Goal: Task Accomplishment & Management: Complete application form

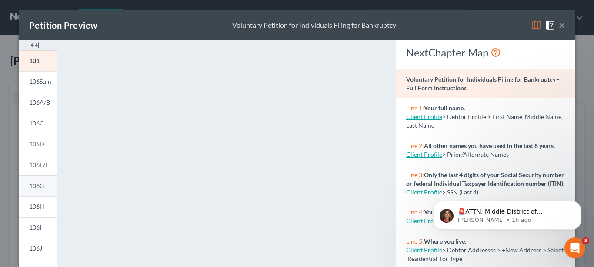
click at [36, 188] on span "106G" at bounding box center [36, 185] width 15 height 7
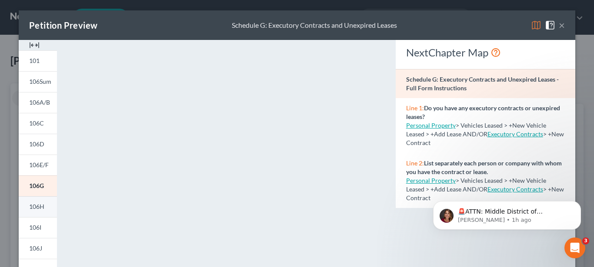
click at [36, 207] on span "106H" at bounding box center [36, 206] width 15 height 7
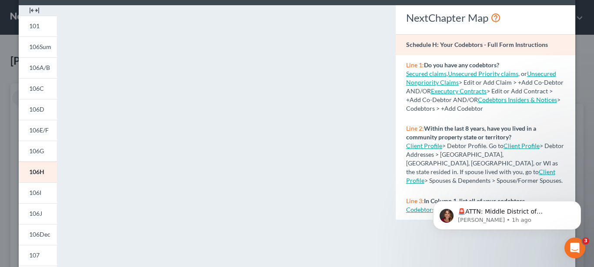
scroll to position [133, 0]
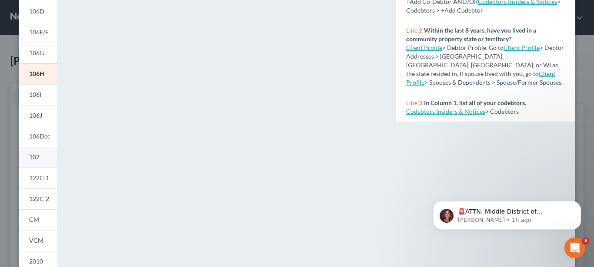
click at [35, 158] on span "107" at bounding box center [34, 156] width 10 height 7
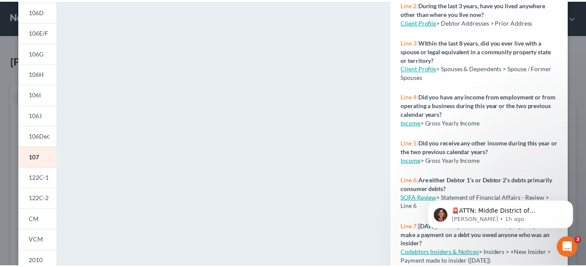
scroll to position [0, 0]
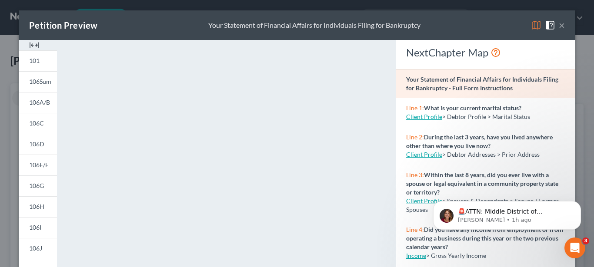
click at [559, 28] on button "×" at bounding box center [561, 25] width 6 height 10
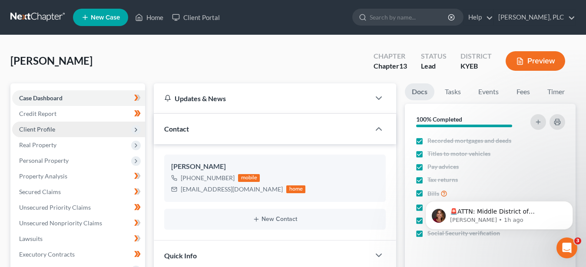
scroll to position [44, 0]
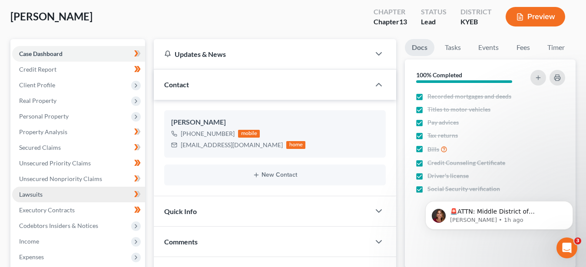
click at [30, 194] on span "Lawsuits" at bounding box center [30, 194] width 23 height 7
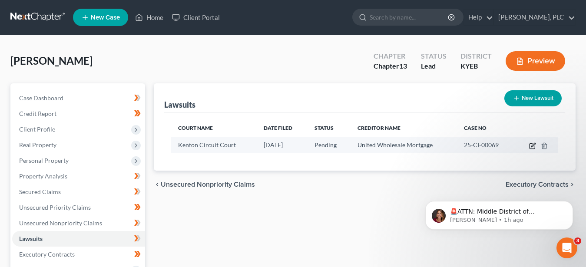
click at [532, 145] on icon "button" at bounding box center [532, 146] width 7 height 7
select select "18"
select select "0"
select select "2"
select select "33"
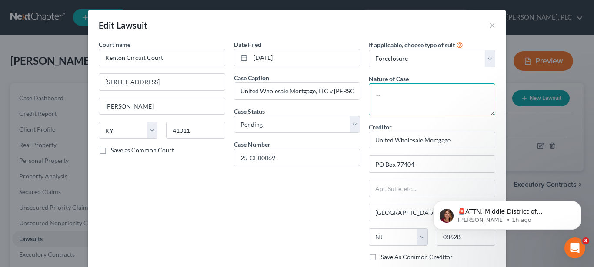
click at [412, 98] on textarea at bounding box center [432, 99] width 126 height 32
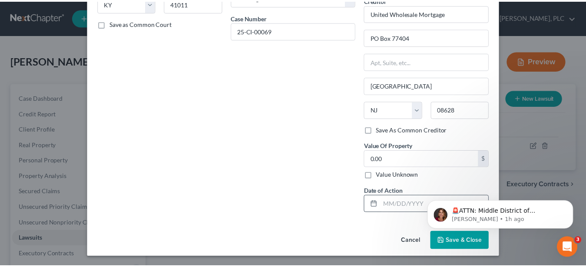
scroll to position [128, 0]
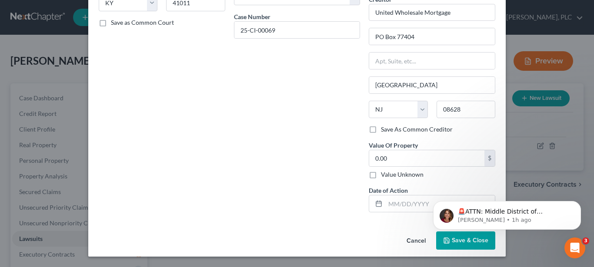
type textarea "Foreclosure"
click at [449, 186] on html "🚨ATTN: Middle District of [US_STATE] The court has added a new Credit Counselin…" at bounding box center [507, 184] width 174 height 3
click at [455, 246] on button "Save & Close" at bounding box center [465, 241] width 59 height 18
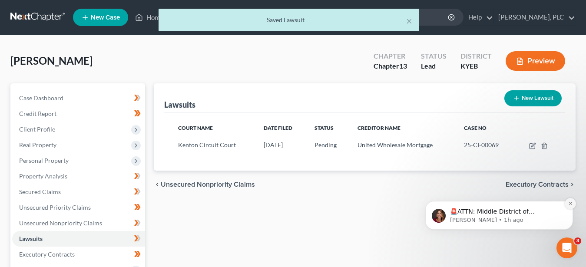
click at [571, 203] on icon "Dismiss notification" at bounding box center [570, 203] width 5 height 5
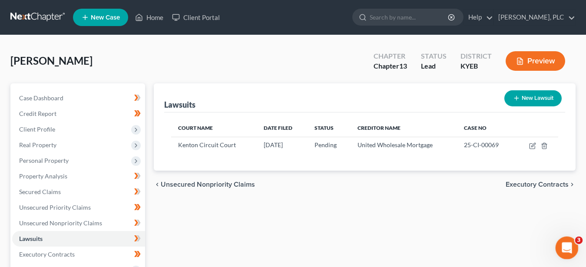
click at [569, 246] on icon "Open Intercom Messenger" at bounding box center [566, 247] width 14 height 14
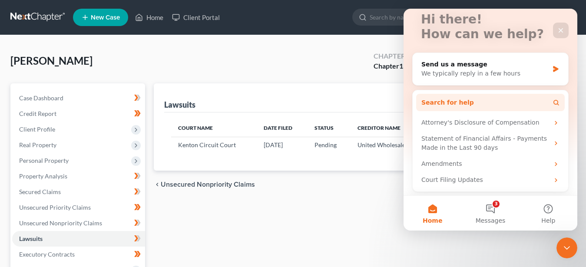
scroll to position [59, 0]
click at [490, 208] on button "3 Messages" at bounding box center [491, 213] width 58 height 35
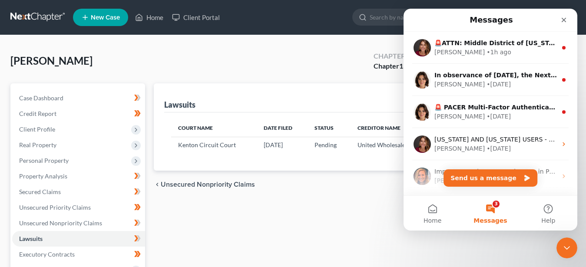
scroll to position [0, 0]
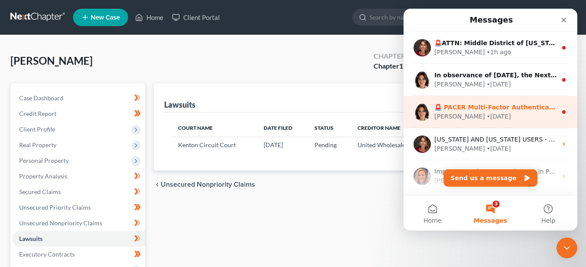
click at [488, 117] on div "[PERSON_NAME] • [DATE]" at bounding box center [496, 116] width 123 height 9
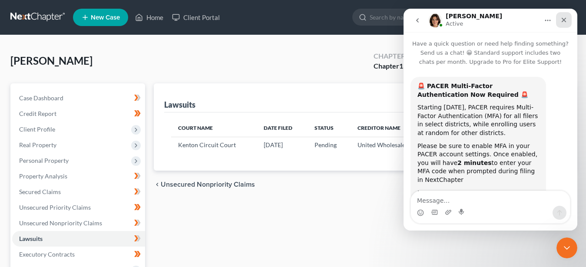
click at [567, 23] on div "Close" at bounding box center [564, 20] width 16 height 16
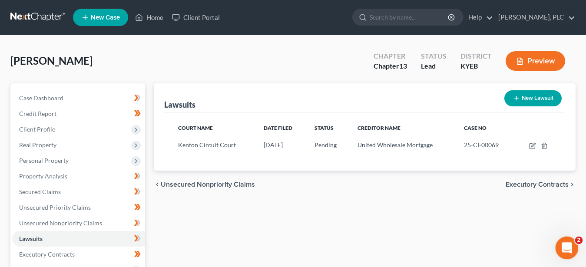
click at [567, 244] on icon "Open Intercom Messenger" at bounding box center [566, 247] width 14 height 14
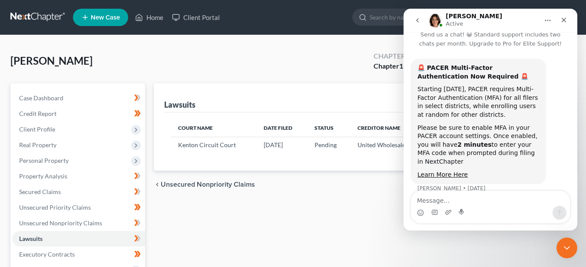
scroll to position [21, 0]
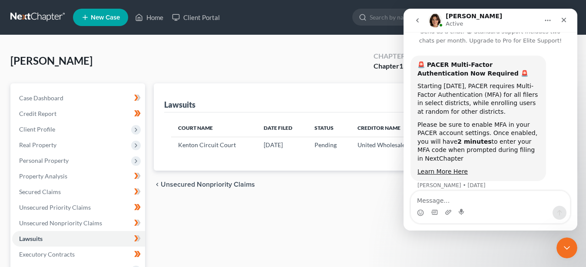
click at [419, 20] on icon "go back" at bounding box center [417, 20] width 7 height 7
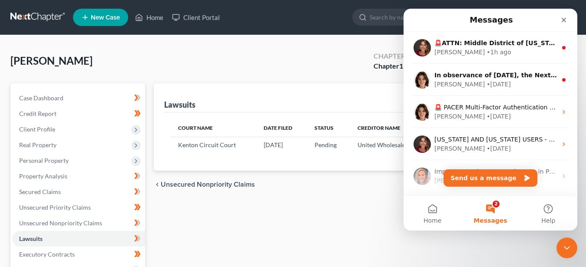
scroll to position [0, 0]
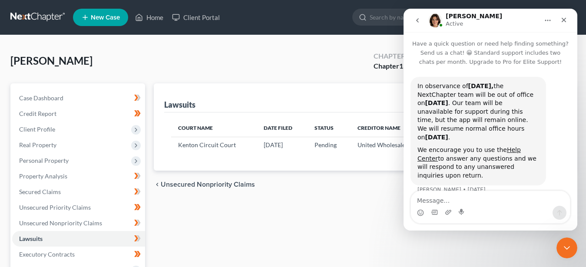
click at [419, 19] on icon "go back" at bounding box center [417, 20] width 7 height 7
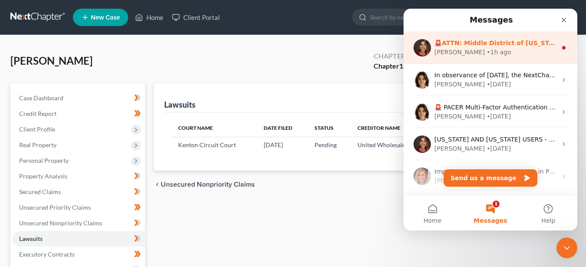
click at [487, 53] on div "• 1h ago" at bounding box center [499, 52] width 25 height 9
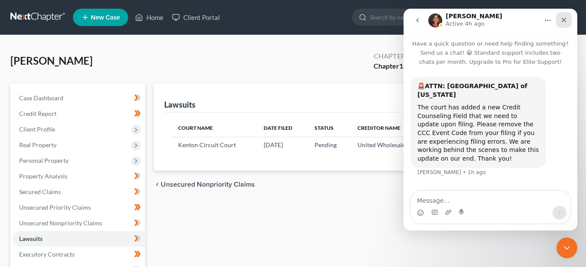
click at [561, 22] on icon "Close" at bounding box center [564, 20] width 7 height 7
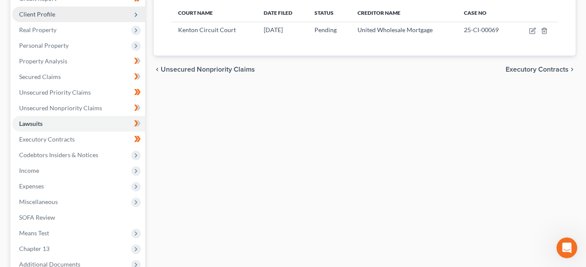
scroll to position [133, 0]
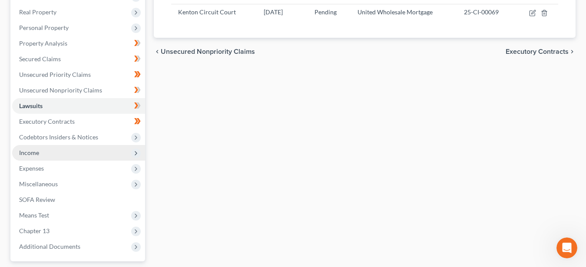
click at [54, 151] on span "Income" at bounding box center [78, 153] width 133 height 16
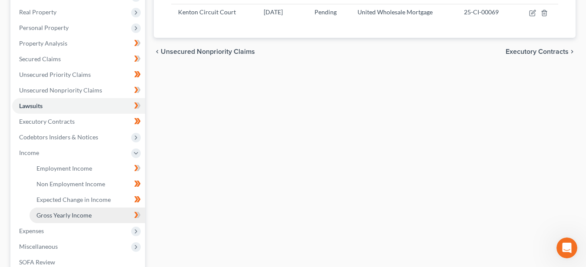
click at [68, 213] on span "Gross Yearly Income" at bounding box center [64, 215] width 55 height 7
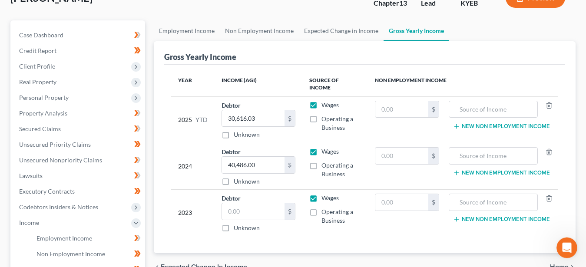
scroll to position [89, 0]
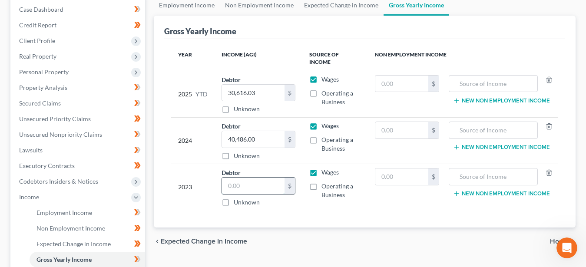
click at [249, 187] on input "text" at bounding box center [253, 186] width 63 height 17
type input "34,185.00"
click at [292, 224] on div "Year Income (AGI) Source of Income Non Employment Income 2025 YTD Debtor 30,616…" at bounding box center [364, 133] width 401 height 189
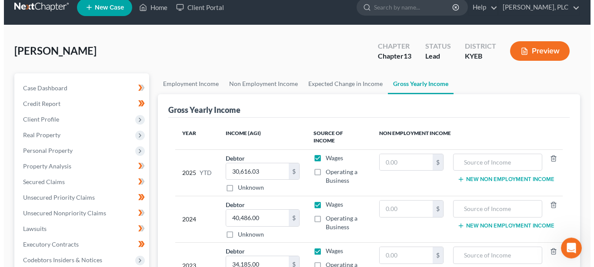
scroll to position [0, 0]
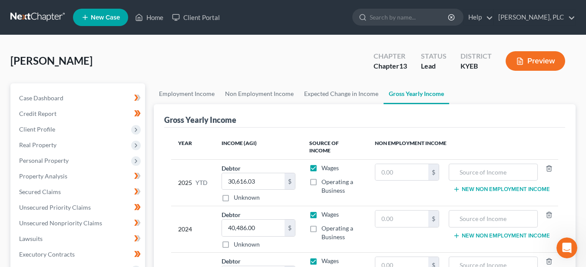
click at [535, 66] on button "Preview" at bounding box center [536, 61] width 60 height 20
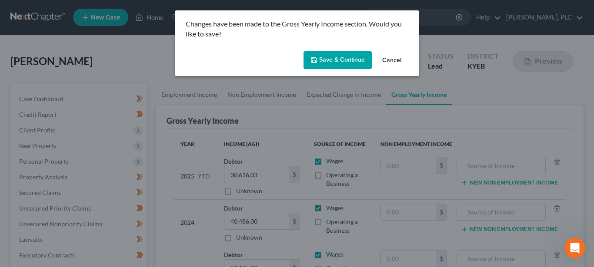
click at [342, 60] on button "Save & Continue" at bounding box center [337, 60] width 68 height 18
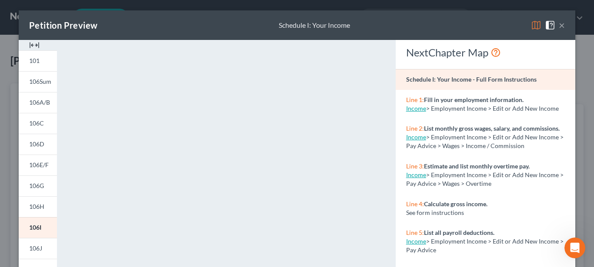
scroll to position [133, 0]
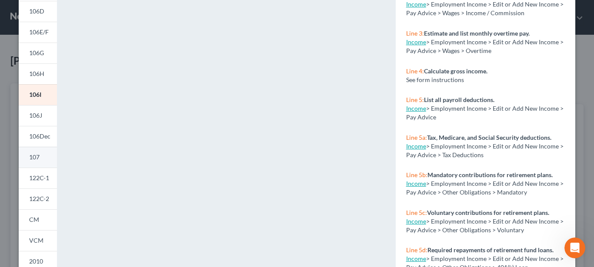
click at [30, 156] on span "107" at bounding box center [34, 156] width 10 height 7
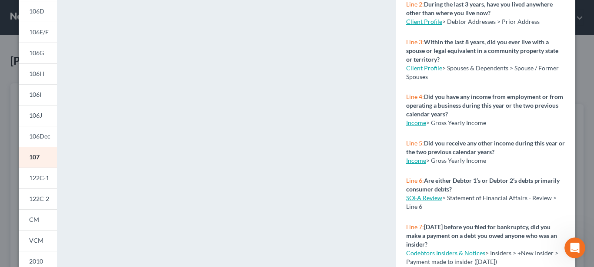
scroll to position [177, 0]
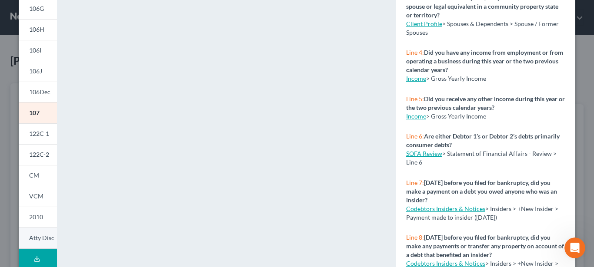
click at [38, 237] on span "Atty Disc" at bounding box center [41, 237] width 25 height 7
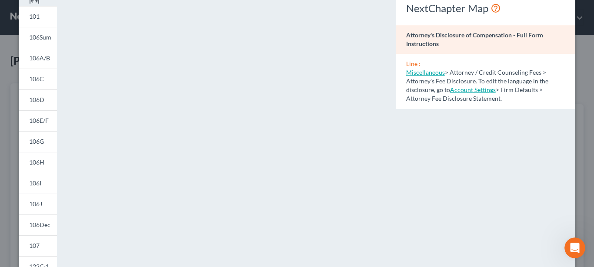
scroll to position [0, 0]
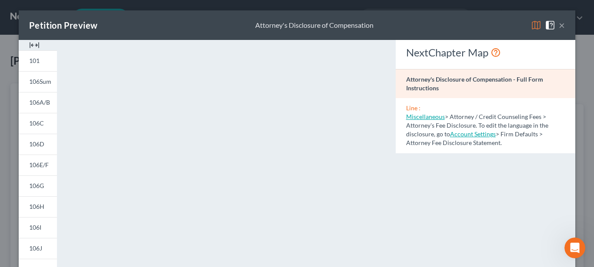
click at [559, 26] on button "×" at bounding box center [561, 25] width 6 height 10
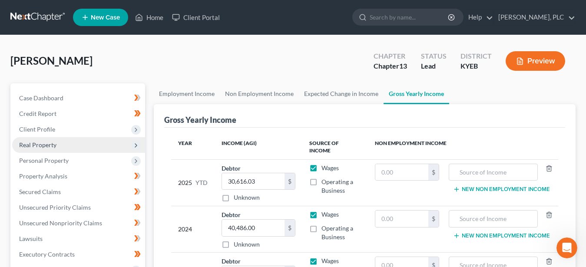
click at [38, 143] on span "Real Property" at bounding box center [37, 144] width 37 height 7
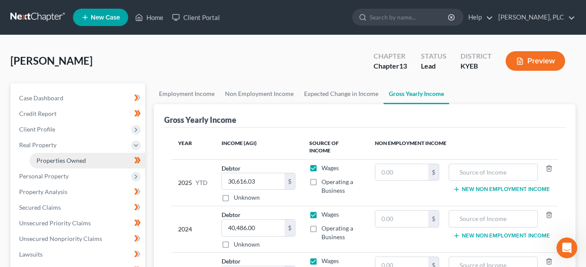
click at [82, 156] on link "Properties Owned" at bounding box center [88, 161] width 116 height 16
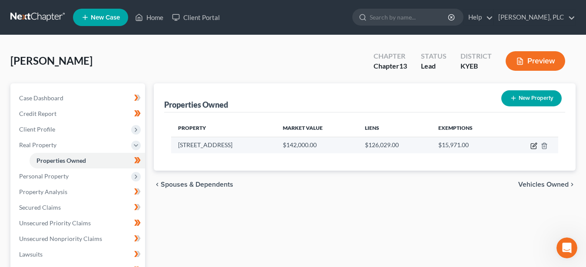
click at [534, 148] on icon "button" at bounding box center [534, 146] width 7 height 7
select select "18"
select select "3"
select select "1"
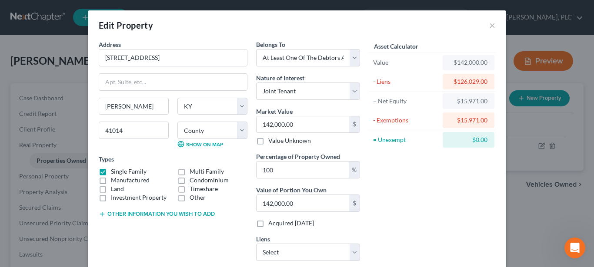
scroll to position [44, 0]
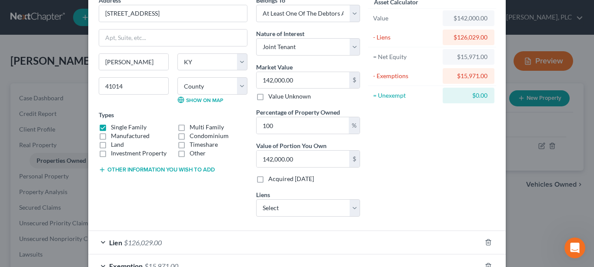
click at [173, 168] on button "Other information you wish to add" at bounding box center [157, 169] width 116 height 7
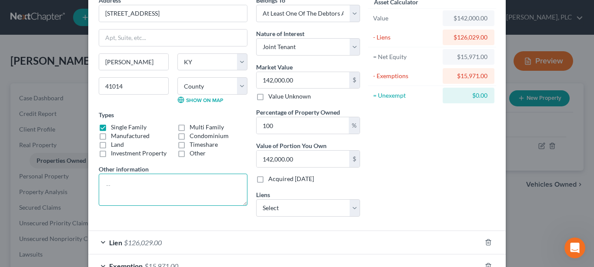
click at [139, 183] on textarea at bounding box center [173, 190] width 149 height 32
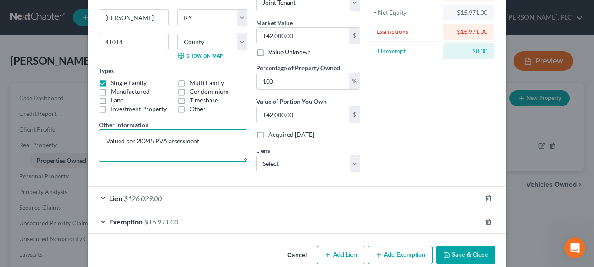
type textarea "Valued per 20245 PVA assessment"
click at [103, 219] on div "Exemption $15,971.00" at bounding box center [284, 221] width 393 height 23
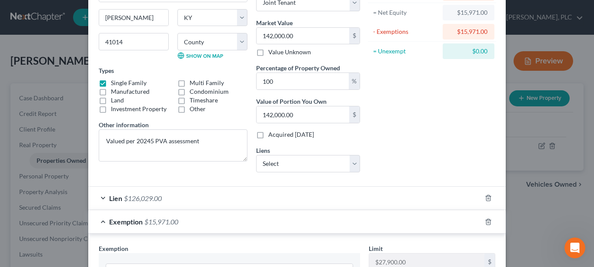
scroll to position [177, 0]
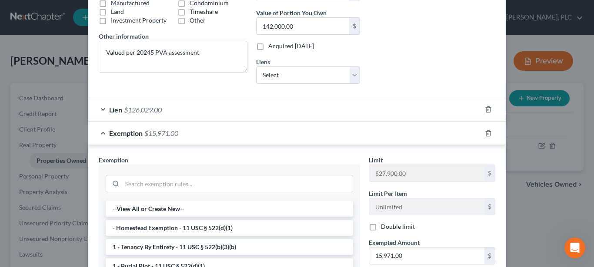
click at [100, 133] on div "Exemption $15,971.00" at bounding box center [284, 133] width 393 height 23
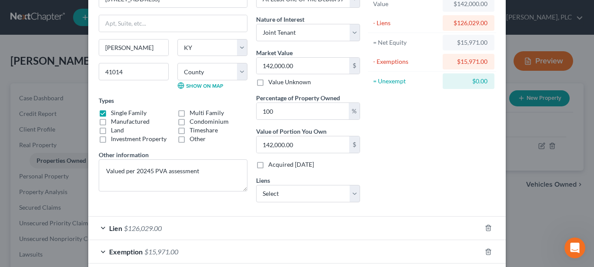
scroll to position [103, 0]
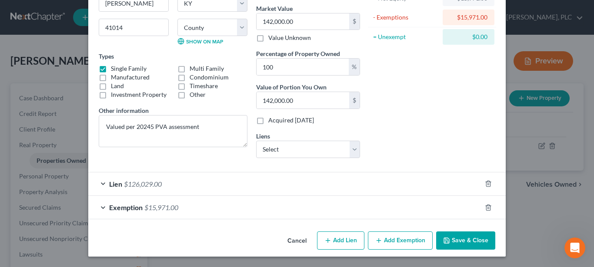
click at [452, 242] on button "Save & Close" at bounding box center [465, 241] width 59 height 18
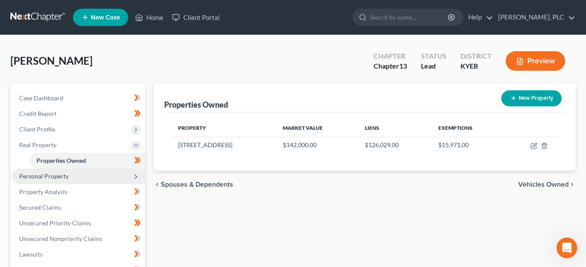
click at [50, 174] on span "Personal Property" at bounding box center [44, 176] width 50 height 7
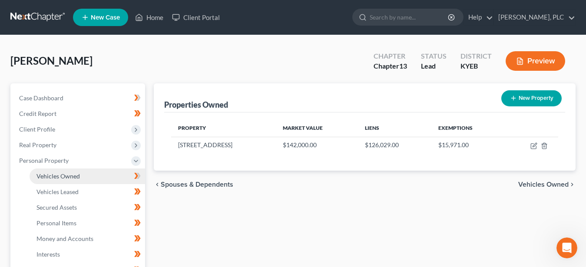
click at [55, 175] on span "Vehicles Owned" at bounding box center [58, 176] width 43 height 7
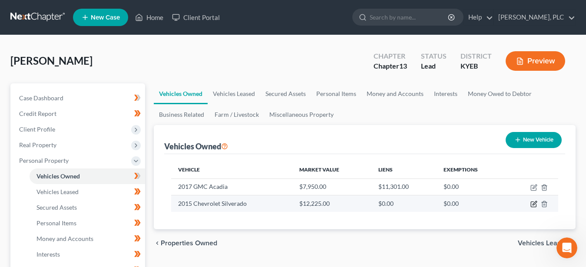
click at [532, 204] on icon "button" at bounding box center [534, 204] width 7 height 7
select select "0"
select select "11"
select select "3"
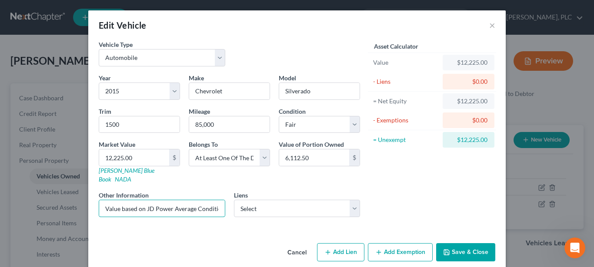
drag, startPoint x: 216, startPoint y: 199, endPoint x: 209, endPoint y: 272, distance: 73.0
click at [209, 267] on div "Edit Vehicle × Vehicle Type Select Automobile Truck Trailer Watercraft Aircraft…" at bounding box center [297, 133] width 594 height 267
type input "Value based on [DATE] purchase price"
click at [234, 200] on select "Select Consumer Portfolio Svc - $30,782.00" at bounding box center [297, 208] width 126 height 17
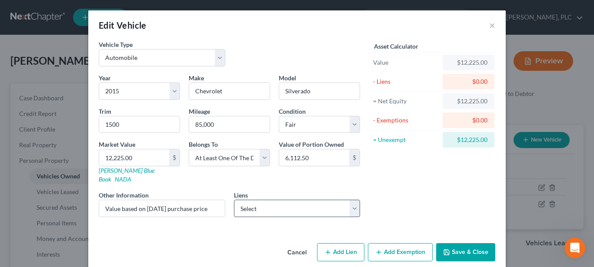
select select "4"
select select "3"
select select "0"
select select "2"
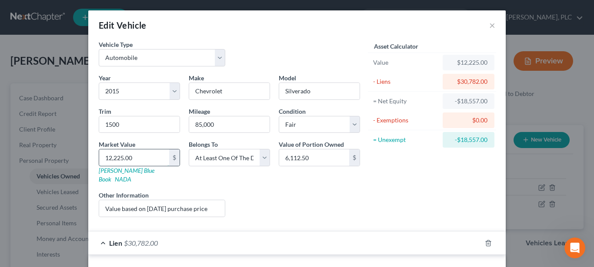
drag, startPoint x: 129, startPoint y: 158, endPoint x: 156, endPoint y: 152, distance: 28.0
click at [156, 152] on input "12,225.00" at bounding box center [134, 157] width 70 height 17
type input "2"
type input "2.00"
type input "28"
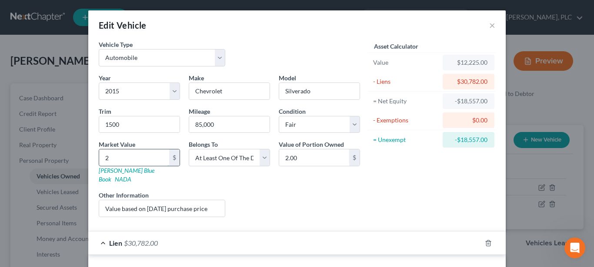
type input "28.00"
type input "289"
type input "289.00"
type input "2898"
type input "2,898.00"
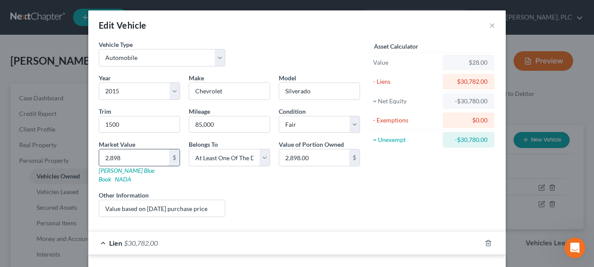
type input "2,8989"
type input "28,989.00"
drag, startPoint x: 310, startPoint y: 156, endPoint x: 316, endPoint y: 162, distance: 8.6
click at [316, 162] on input "28,989.00" at bounding box center [314, 157] width 70 height 17
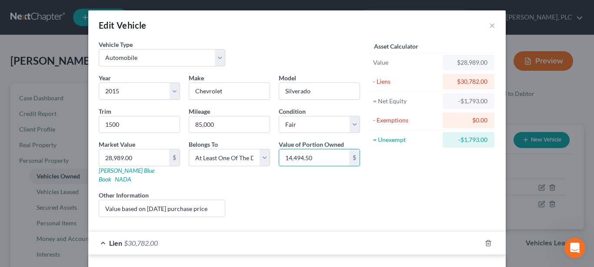
type input "14,494.50"
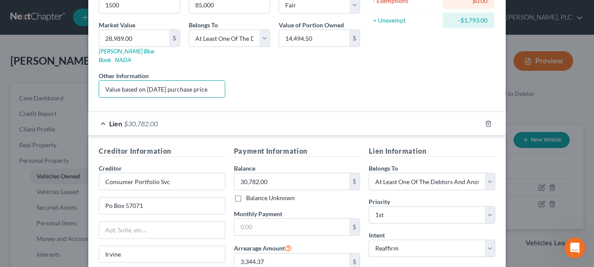
scroll to position [208, 0]
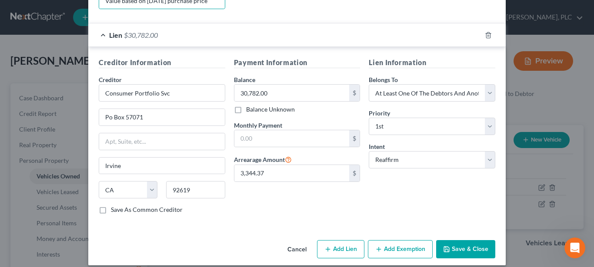
click at [454, 240] on button "Save & Close" at bounding box center [465, 249] width 59 height 18
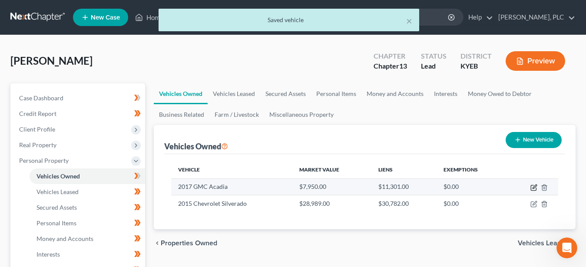
click at [533, 187] on icon "button" at bounding box center [534, 187] width 7 height 7
select select "0"
select select "9"
select select "3"
select select "0"
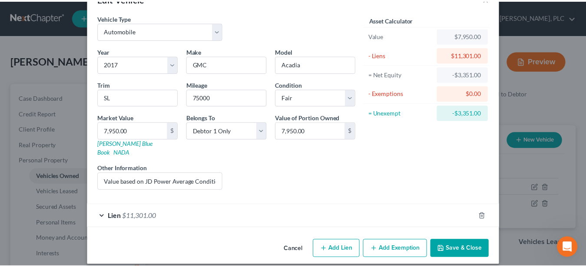
scroll to position [0, 0]
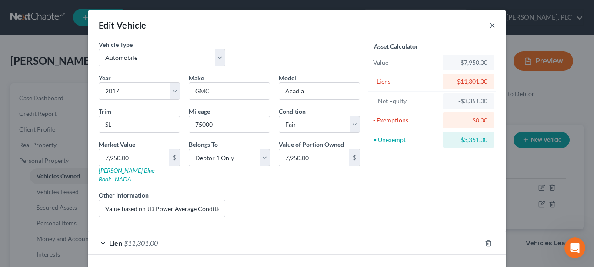
click at [489, 26] on button "×" at bounding box center [492, 25] width 6 height 10
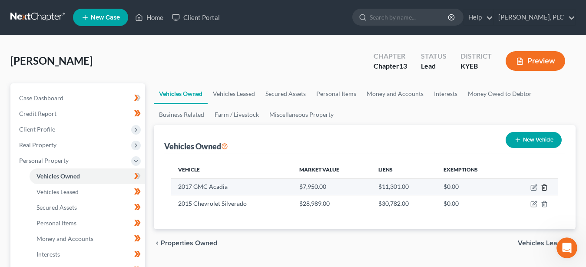
click at [544, 187] on icon "button" at bounding box center [544, 187] width 7 height 7
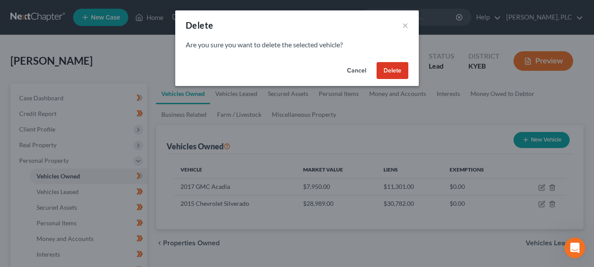
click at [395, 71] on button "Delete" at bounding box center [392, 70] width 32 height 17
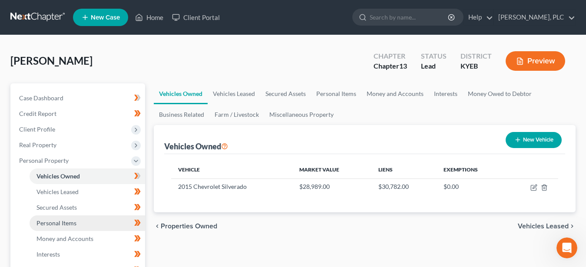
click at [59, 225] on span "Personal Items" at bounding box center [57, 222] width 40 height 7
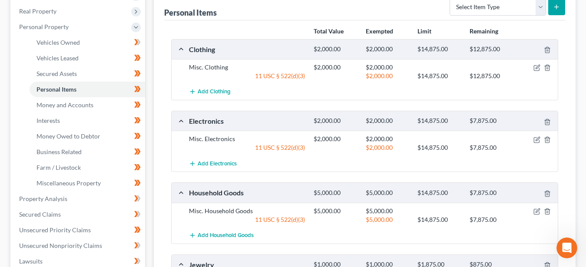
scroll to position [133, 0]
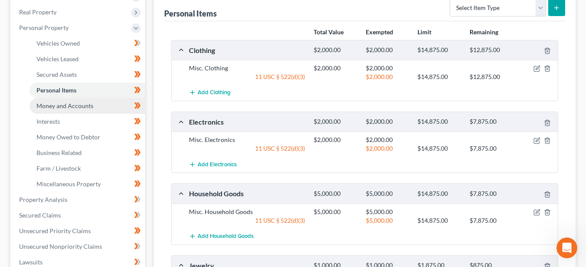
click at [79, 105] on span "Money and Accounts" at bounding box center [65, 105] width 57 height 7
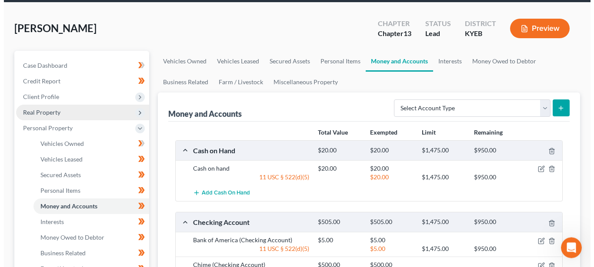
scroll to position [133, 0]
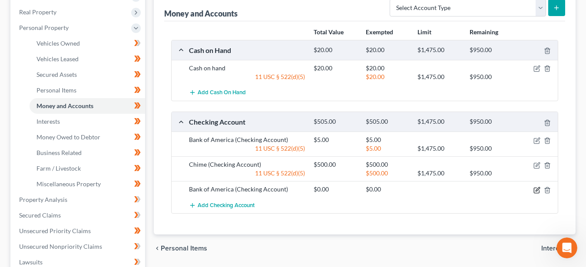
click at [538, 188] on icon "button" at bounding box center [537, 190] width 7 height 7
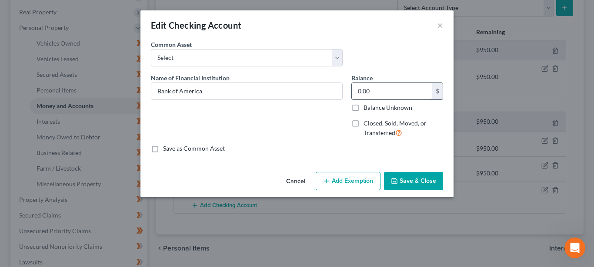
drag, startPoint x: 371, startPoint y: 92, endPoint x: 378, endPoint y: 92, distance: 6.5
click at [378, 92] on input "0.00" at bounding box center [392, 91] width 80 height 17
type input "5.00"
click at [345, 178] on button "Add Exemption" at bounding box center [348, 181] width 65 height 18
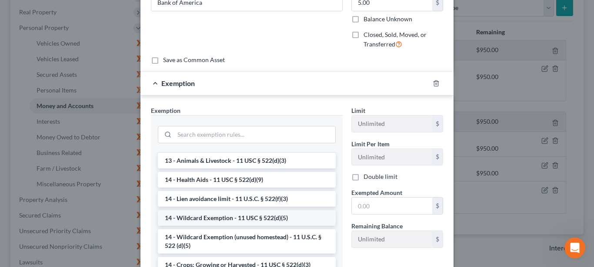
click at [205, 217] on li "14 - Wildcard Exemption - 11 USC § 522(d)(5)" at bounding box center [247, 218] width 178 height 16
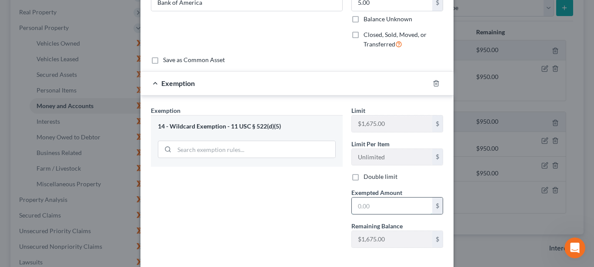
click at [376, 209] on input "text" at bounding box center [392, 206] width 80 height 17
type input "5.00"
click at [297, 214] on div "Exemption Set must be selected for CA. Exemption * 14 - Wildcard Exemption - 11…" at bounding box center [246, 180] width 200 height 149
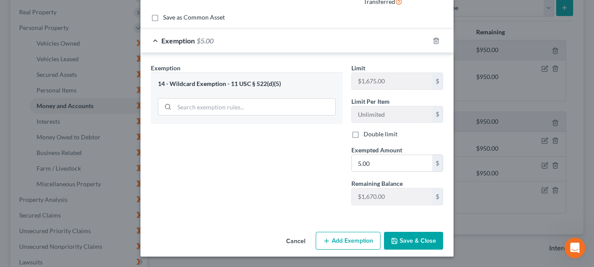
click at [416, 239] on button "Save & Close" at bounding box center [413, 241] width 59 height 18
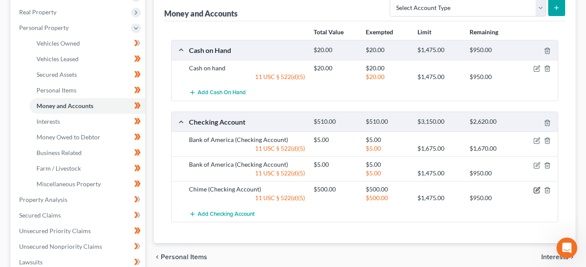
click at [537, 189] on icon "button" at bounding box center [537, 190] width 7 height 7
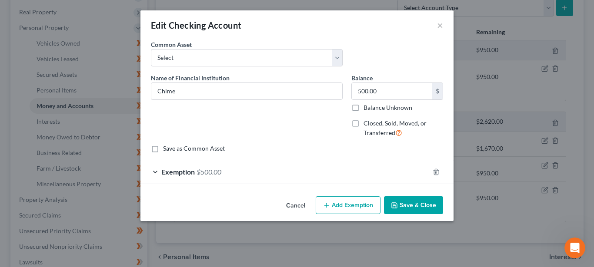
click at [176, 172] on span "Exemption" at bounding box center [177, 172] width 33 height 8
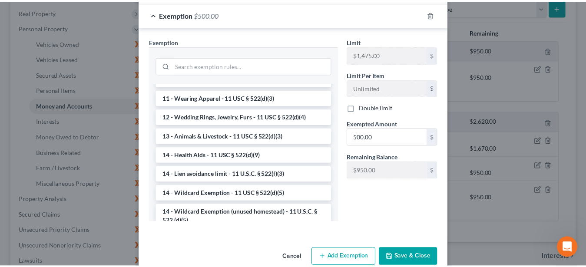
scroll to position [174, 0]
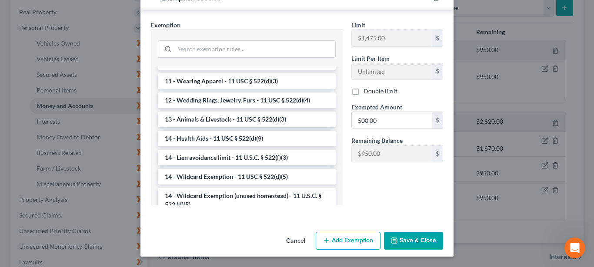
click at [416, 243] on button "Save & Close" at bounding box center [413, 241] width 59 height 18
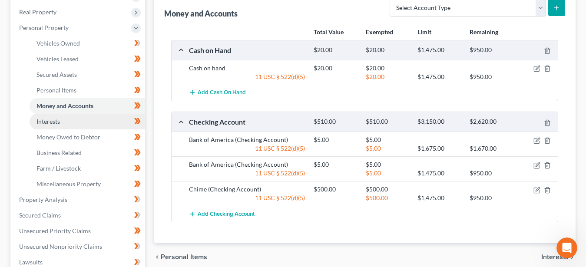
click at [50, 123] on span "Interests" at bounding box center [48, 121] width 23 height 7
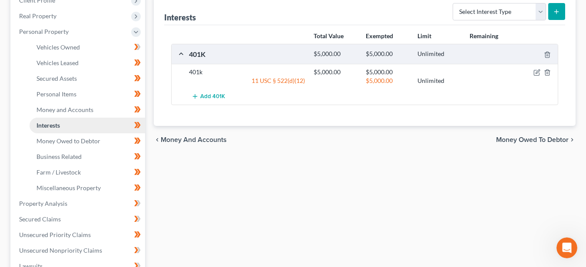
scroll to position [133, 0]
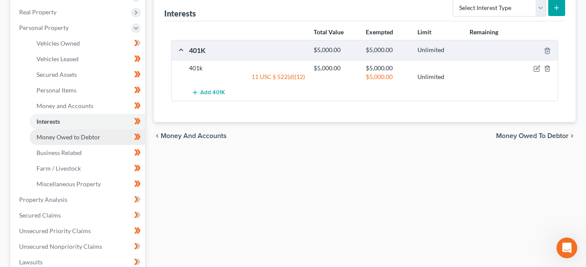
click at [71, 135] on span "Money Owed to Debtor" at bounding box center [69, 136] width 64 height 7
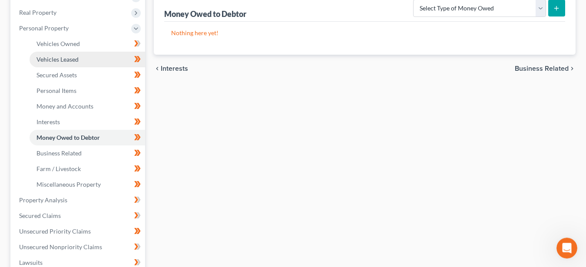
scroll to position [133, 0]
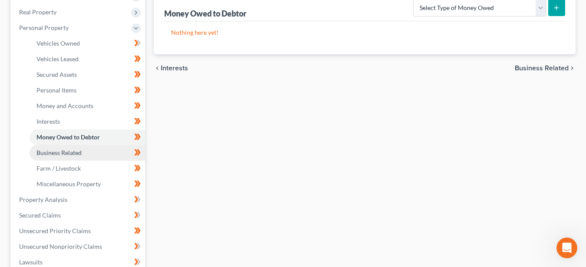
click at [71, 150] on span "Business Related" at bounding box center [59, 152] width 45 height 7
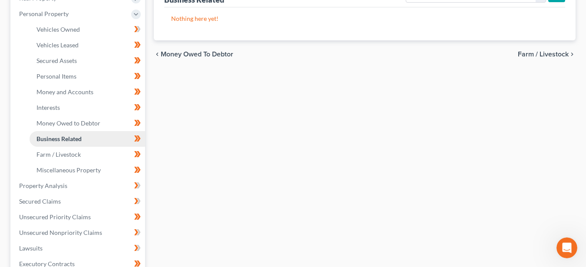
scroll to position [177, 0]
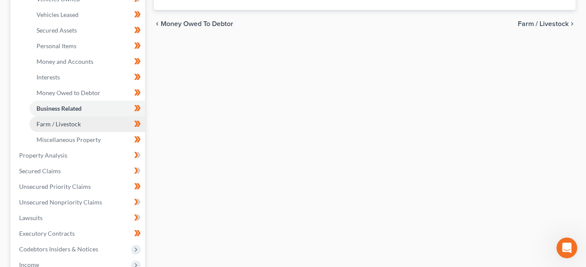
click at [73, 126] on span "Farm / Livestock" at bounding box center [59, 123] width 44 height 7
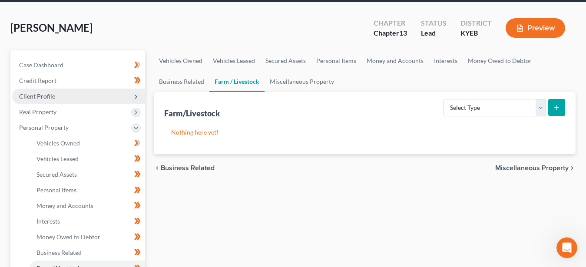
scroll to position [177, 0]
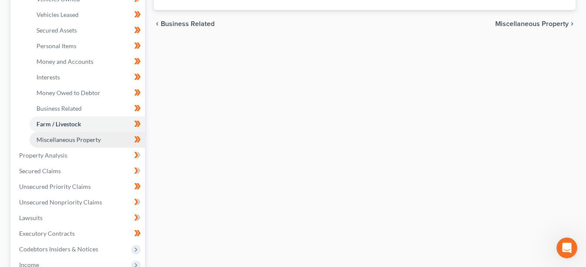
click at [73, 139] on span "Miscellaneous Property" at bounding box center [69, 139] width 64 height 7
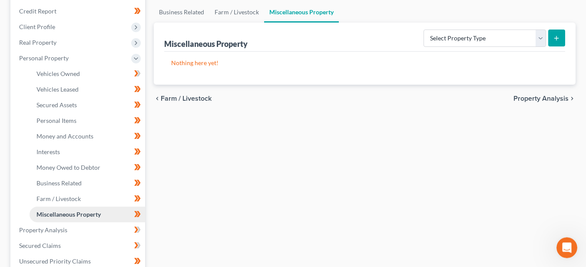
scroll to position [133, 0]
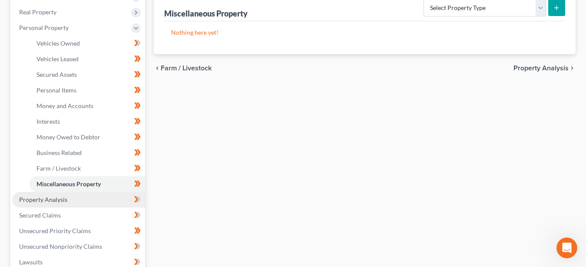
click at [69, 200] on link "Property Analysis" at bounding box center [78, 200] width 133 height 16
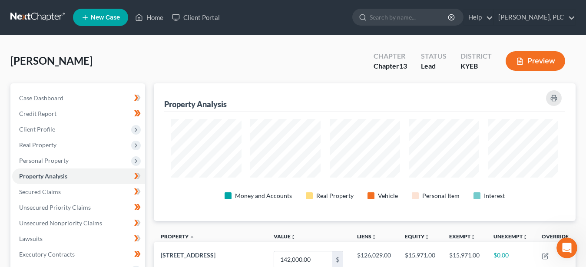
click at [525, 60] on button "Preview" at bounding box center [536, 61] width 60 height 20
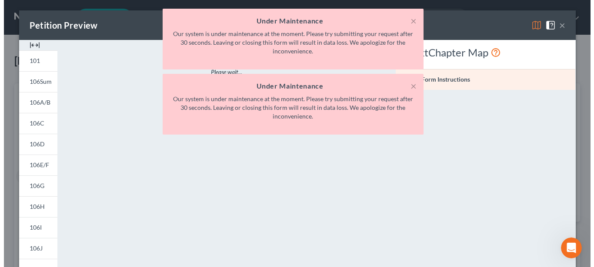
scroll to position [434451, 434162]
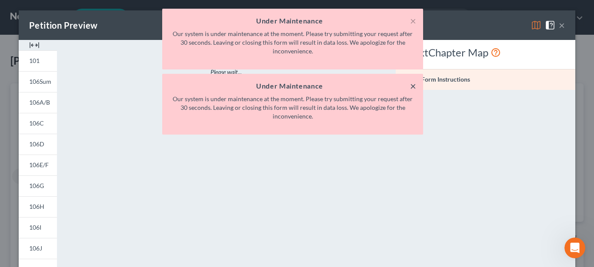
click at [410, 87] on button "×" at bounding box center [413, 86] width 6 height 10
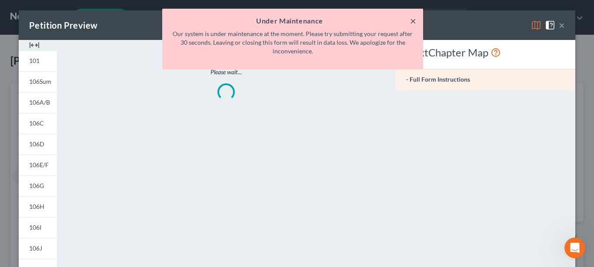
click at [412, 23] on button "×" at bounding box center [413, 21] width 6 height 10
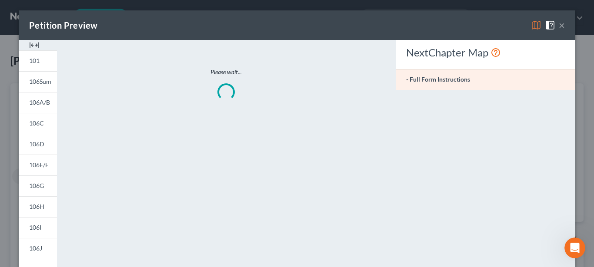
click at [558, 26] on button "×" at bounding box center [561, 25] width 6 height 10
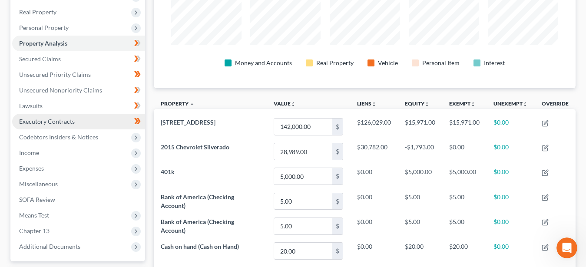
scroll to position [44, 0]
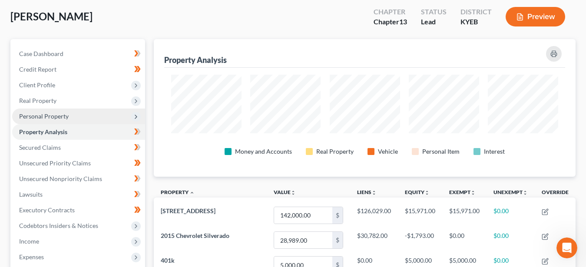
click at [77, 116] on span "Personal Property" at bounding box center [78, 117] width 133 height 16
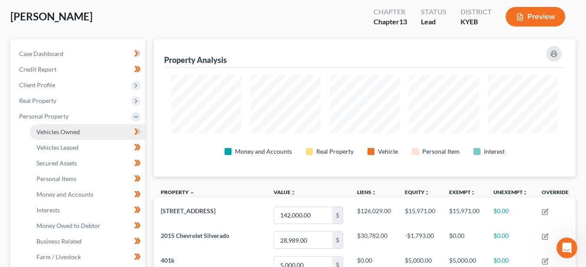
click at [70, 132] on span "Vehicles Owned" at bounding box center [58, 131] width 43 height 7
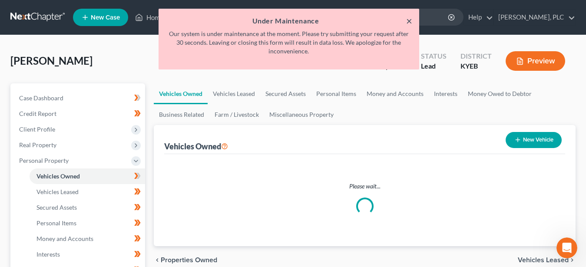
click at [409, 21] on button "×" at bounding box center [409, 21] width 6 height 10
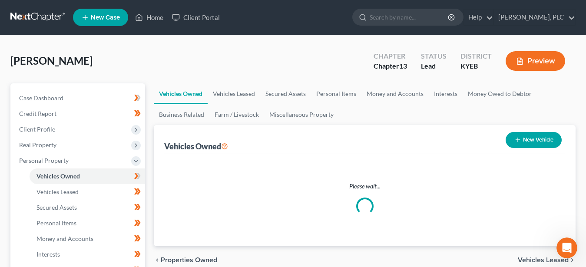
click at [321, 60] on div "[PERSON_NAME] Upgraded Chapter Chapter 13 Status Lead District KYEB Preview" at bounding box center [292, 65] width 565 height 38
click at [70, 220] on span "Personal Items" at bounding box center [57, 222] width 40 height 7
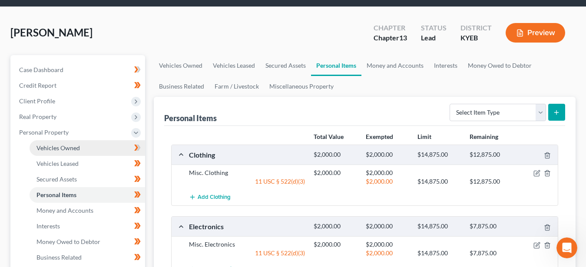
scroll to position [44, 0]
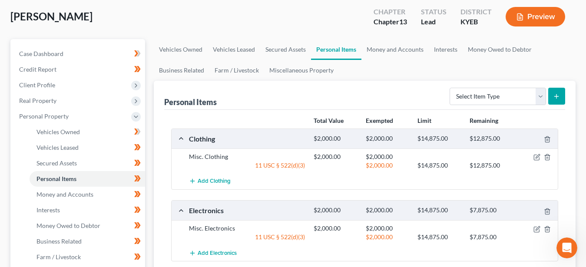
click at [540, 18] on button "Preview" at bounding box center [536, 17] width 60 height 20
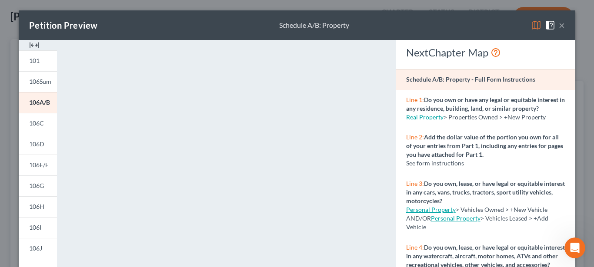
click at [558, 24] on button "×" at bounding box center [561, 25] width 6 height 10
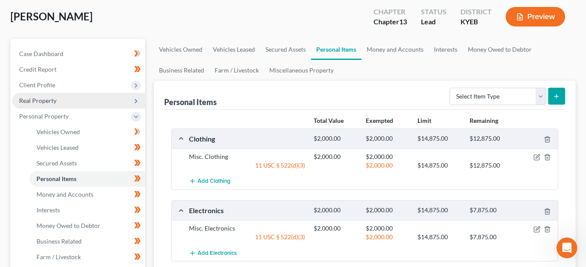
click at [42, 100] on span "Real Property" at bounding box center [37, 100] width 37 height 7
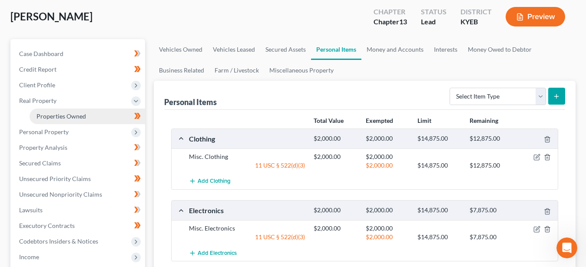
click at [59, 117] on span "Properties Owned" at bounding box center [62, 116] width 50 height 7
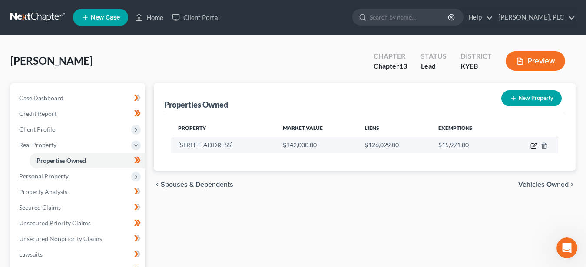
click at [534, 145] on icon "button" at bounding box center [534, 146] width 7 height 7
select select "18"
select select "58"
select select "3"
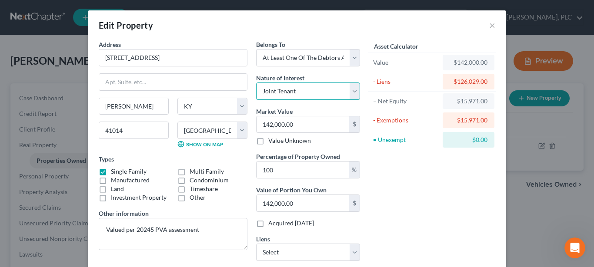
click at [256, 83] on select "Select Fee Simple Joint Tenant Life Estate Equitable Interest Future Interest T…" at bounding box center [308, 91] width 104 height 17
select select "0"
click option "Fee Simple" at bounding box center [0, 0] width 0 height 0
click at [426, 194] on div "Asset Calculator Value $142,000.00 - Liens $126,029.00 = Net Equity $15,971.00 …" at bounding box center [431, 154] width 135 height 228
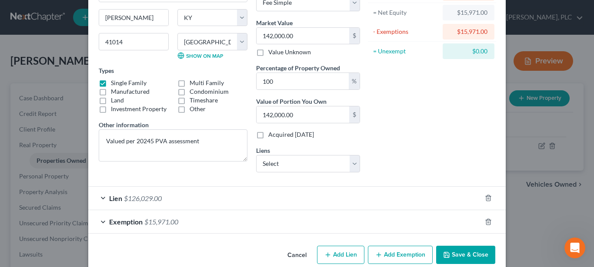
click at [469, 252] on button "Save & Close" at bounding box center [465, 255] width 59 height 18
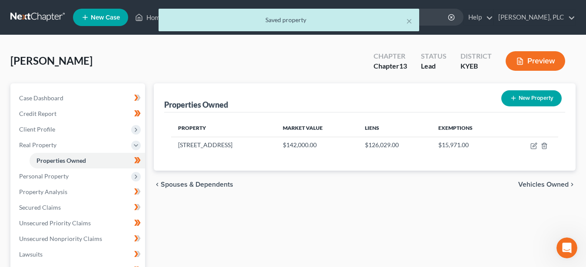
click at [518, 60] on icon "button" at bounding box center [520, 61] width 8 height 8
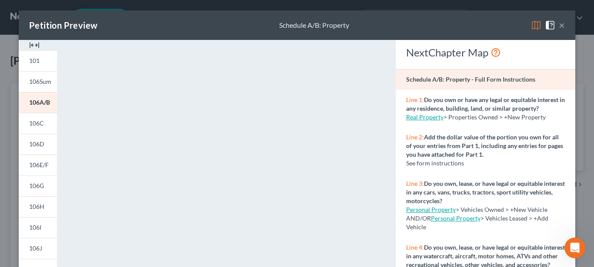
click at [559, 25] on button "×" at bounding box center [561, 25] width 6 height 10
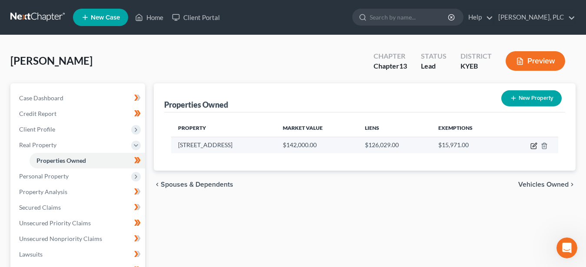
click at [534, 144] on icon "button" at bounding box center [534, 146] width 7 height 7
select select "18"
select select "58"
select select "3"
select select "0"
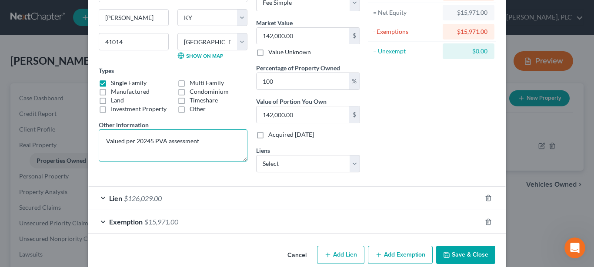
click at [142, 140] on textarea "Valued per 20245 PVA assessment" at bounding box center [173, 146] width 149 height 32
type textarea "Valued per 2025 PVA assessment"
click at [212, 168] on div "Address * [GEOGRAPHIC_DATA] [PERSON_NAME][GEOGRAPHIC_DATA] [US_STATE][GEOGRAPHI…" at bounding box center [172, 65] width 157 height 228
click at [450, 251] on button "Save & Close" at bounding box center [465, 255] width 59 height 18
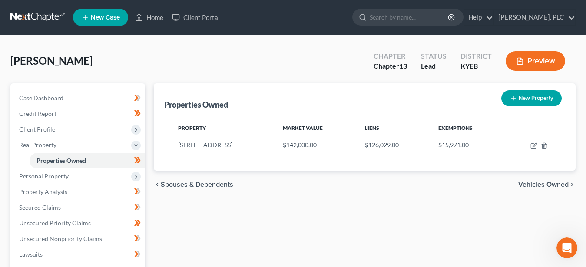
click at [540, 57] on button "Preview" at bounding box center [536, 61] width 60 height 20
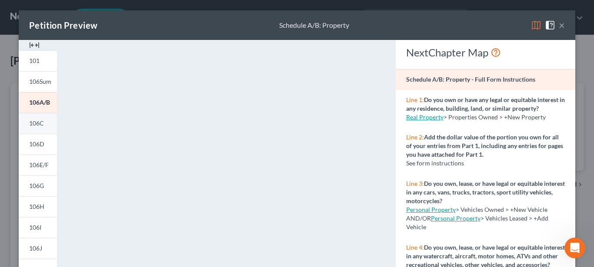
drag, startPoint x: 42, startPoint y: 122, endPoint x: 24, endPoint y: 113, distance: 19.6
click at [42, 120] on link "106C" at bounding box center [38, 123] width 38 height 21
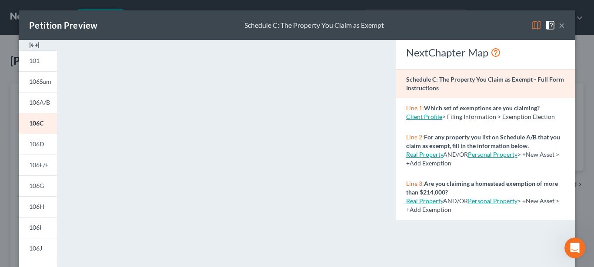
click at [559, 23] on button "×" at bounding box center [561, 25] width 6 height 10
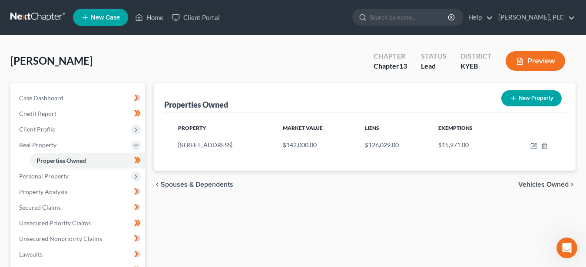
click at [535, 62] on button "Preview" at bounding box center [536, 61] width 60 height 20
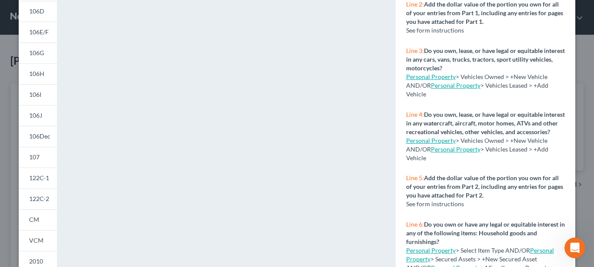
scroll to position [0, 0]
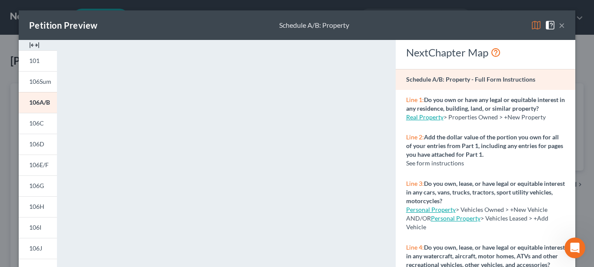
click at [558, 24] on button "×" at bounding box center [561, 25] width 6 height 10
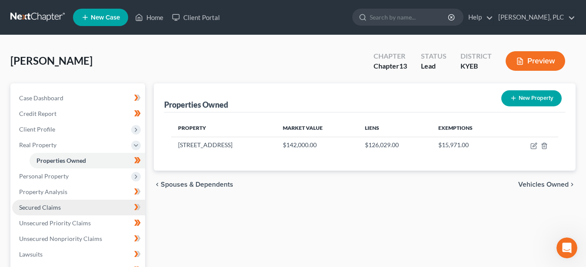
click at [51, 207] on span "Secured Claims" at bounding box center [40, 207] width 42 height 7
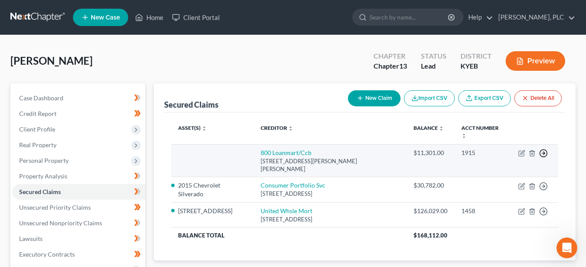
click at [544, 152] on polyline "button" at bounding box center [544, 153] width 1 height 3
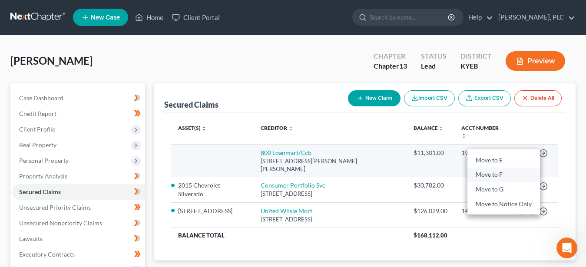
click at [502, 167] on link "Move to F" at bounding box center [504, 174] width 73 height 15
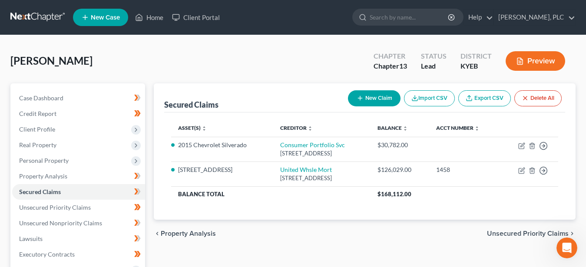
click at [529, 64] on button "Preview" at bounding box center [536, 61] width 60 height 20
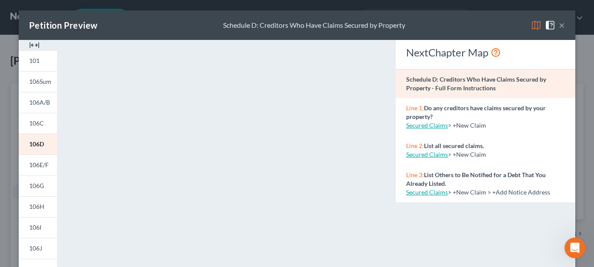
click at [559, 25] on button "×" at bounding box center [561, 25] width 6 height 10
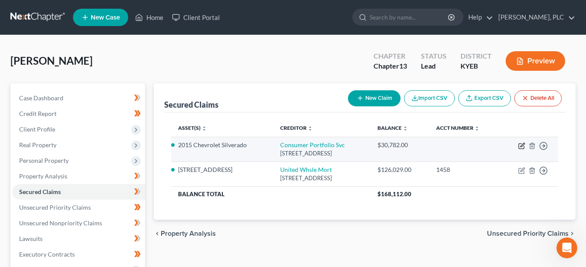
click at [521, 146] on icon "button" at bounding box center [523, 145] width 4 height 4
select select "4"
select select "2"
select select "3"
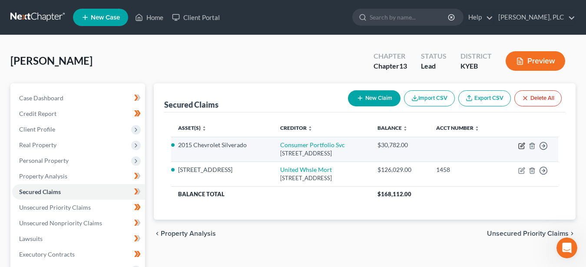
select select "0"
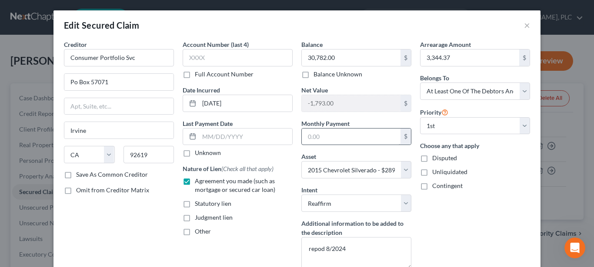
scroll to position [89, 0]
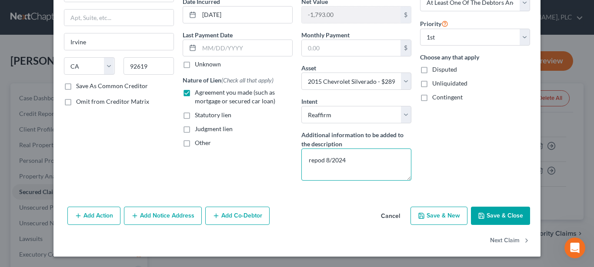
drag, startPoint x: 344, startPoint y: 159, endPoint x: 283, endPoint y: 160, distance: 61.3
click at [301, 160] on textarea "repod 8/2024" at bounding box center [356, 165] width 110 height 32
click at [504, 211] on button "Save & Close" at bounding box center [500, 216] width 59 height 18
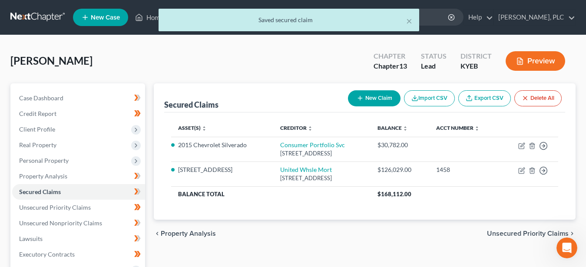
click at [535, 61] on button "Preview" at bounding box center [536, 61] width 60 height 20
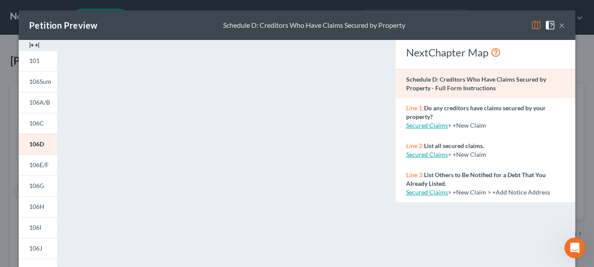
click at [558, 24] on button "×" at bounding box center [561, 25] width 6 height 10
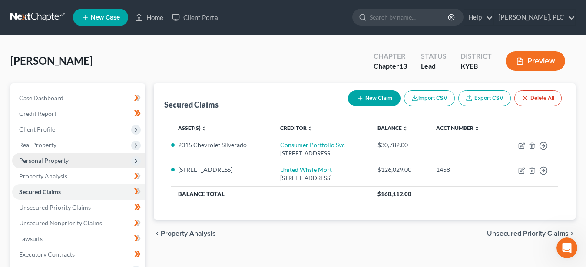
click at [49, 161] on span "Personal Property" at bounding box center [44, 160] width 50 height 7
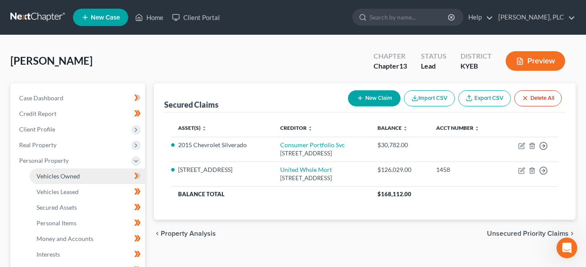
click at [71, 176] on span "Vehicles Owned" at bounding box center [58, 176] width 43 height 7
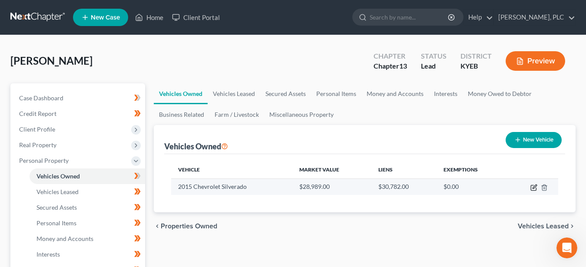
click at [536, 186] on icon "button" at bounding box center [534, 187] width 7 height 7
select select "0"
select select "11"
select select "3"
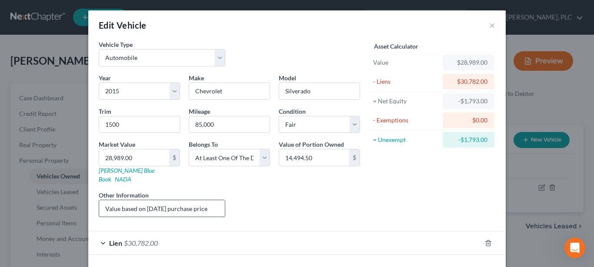
drag, startPoint x: 144, startPoint y: 198, endPoint x: 176, endPoint y: 202, distance: 31.9
click at [176, 202] on input "Value based on [DATE] purchase price" at bounding box center [162, 208] width 126 height 17
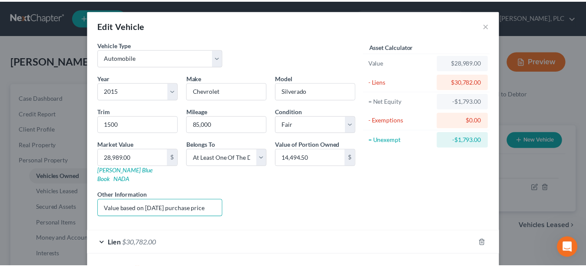
scroll to position [27, 0]
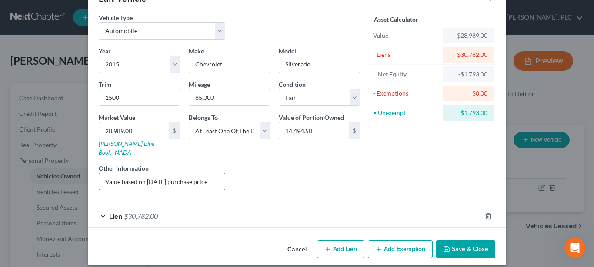
type input "Value based on [DATE] purchase price"
click at [467, 243] on button "Save & Close" at bounding box center [465, 249] width 59 height 18
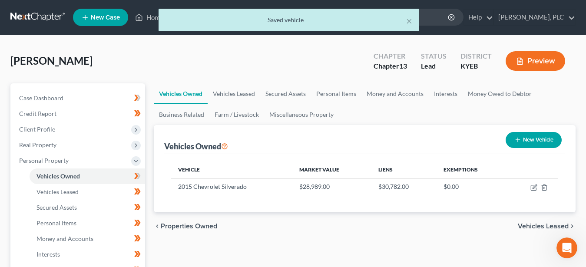
click at [533, 60] on button "Preview" at bounding box center [536, 61] width 60 height 20
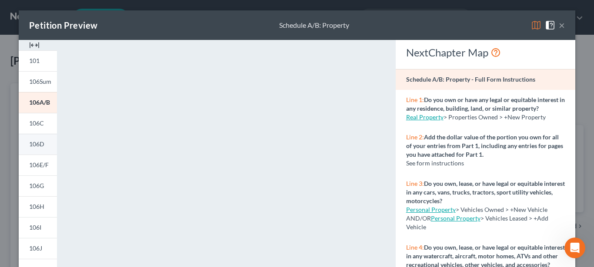
click at [33, 143] on span "106D" at bounding box center [36, 143] width 15 height 7
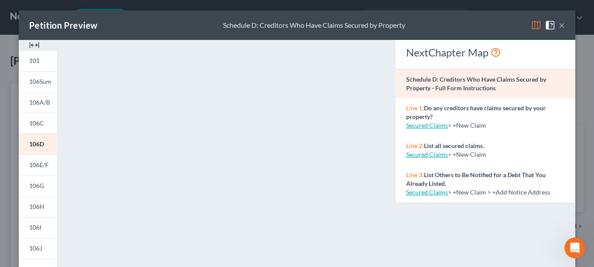
click at [558, 24] on button "×" at bounding box center [561, 25] width 6 height 10
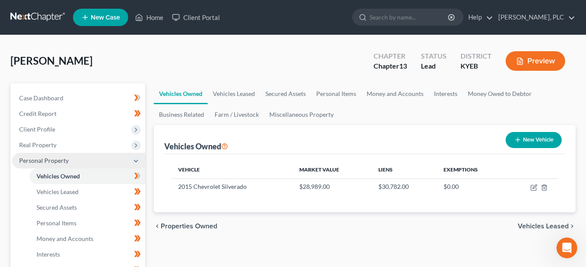
click at [47, 161] on span "Personal Property" at bounding box center [44, 160] width 50 height 7
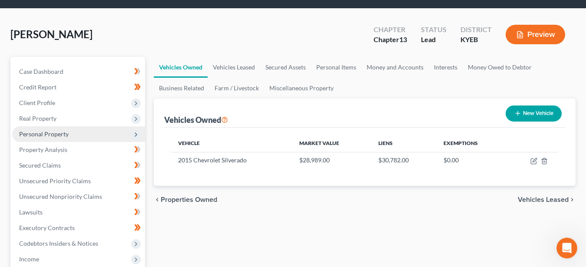
scroll to position [44, 0]
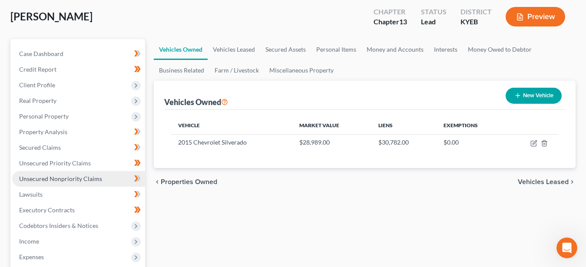
click at [61, 179] on span "Unsecured Nonpriority Claims" at bounding box center [60, 178] width 83 height 7
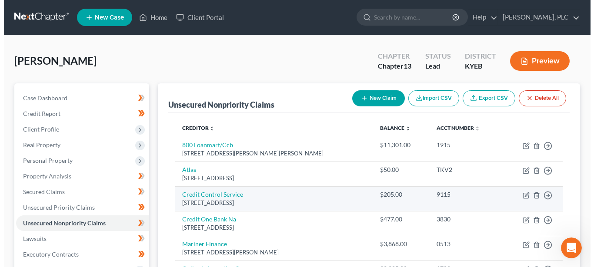
scroll to position [44, 0]
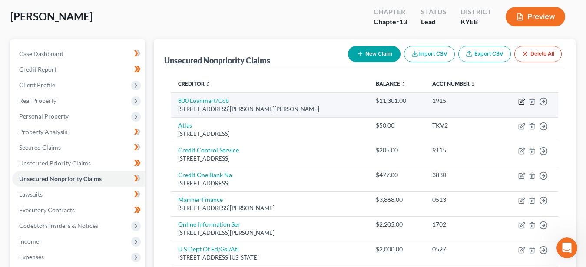
click at [522, 101] on icon "button" at bounding box center [523, 101] width 4 height 4
select select "4"
select select "0"
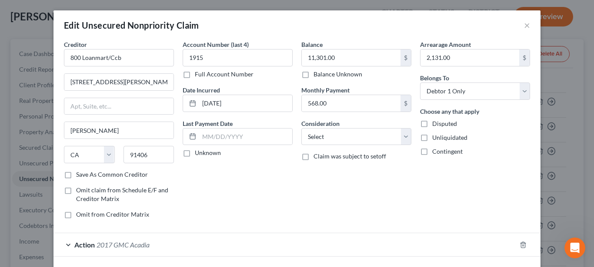
scroll to position [63, 0]
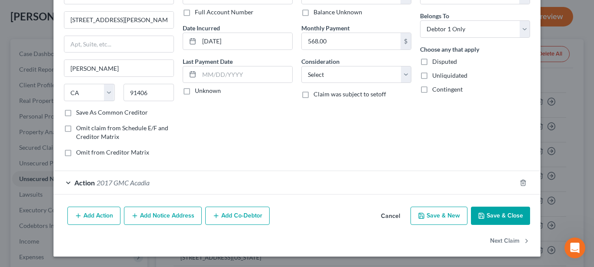
click at [74, 181] on span "Action" at bounding box center [84, 183] width 20 height 8
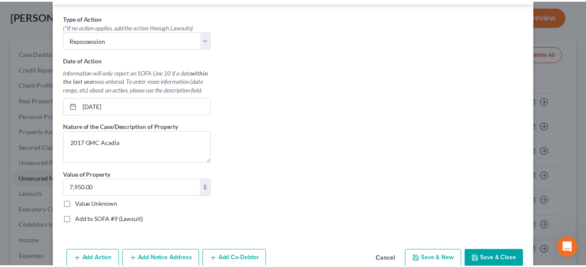
scroll to position [266, 0]
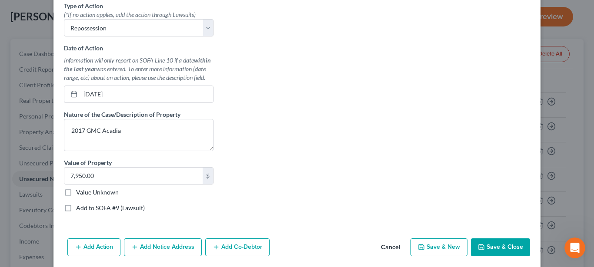
click at [504, 243] on button "Save & Close" at bounding box center [500, 248] width 59 height 18
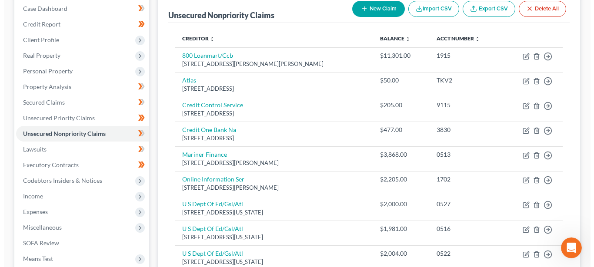
scroll to position [0, 0]
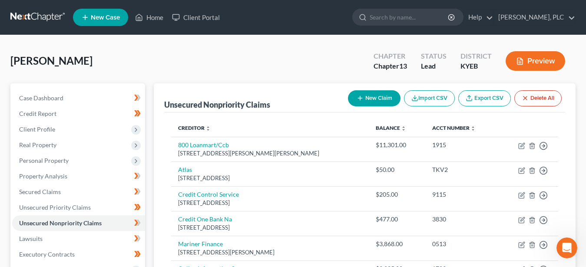
click at [536, 60] on button "Preview" at bounding box center [536, 61] width 60 height 20
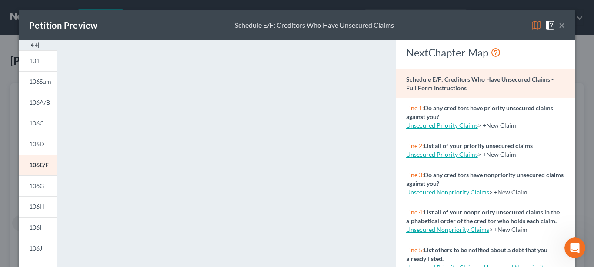
click at [559, 27] on button "×" at bounding box center [561, 25] width 6 height 10
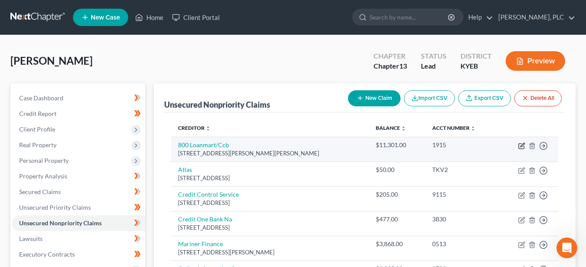
click at [522, 146] on icon "button" at bounding box center [521, 146] width 7 height 7
select select "4"
select select "0"
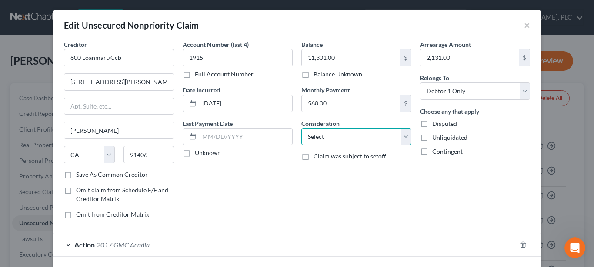
click at [301, 128] on select "Select Cable / Satellite Services Collection Agency Credit Card Debt Debt Couns…" at bounding box center [356, 136] width 110 height 17
select select "14"
click option "Other" at bounding box center [0, 0] width 0 height 0
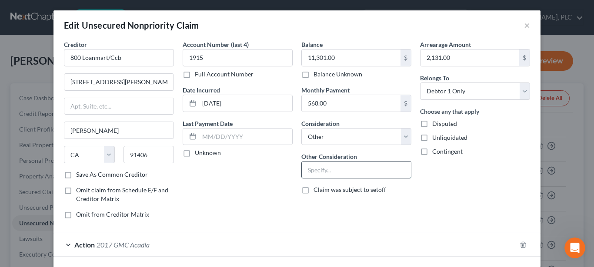
click at [327, 166] on input "text" at bounding box center [356, 170] width 109 height 17
type input "Deficiency balance of reppossessed 2017 GMC Acadia"
click at [359, 207] on div "Balance 11,301.00 $ Balance Unknown Balance Undetermined 11,301.00 $ Balance Un…" at bounding box center [356, 133] width 119 height 186
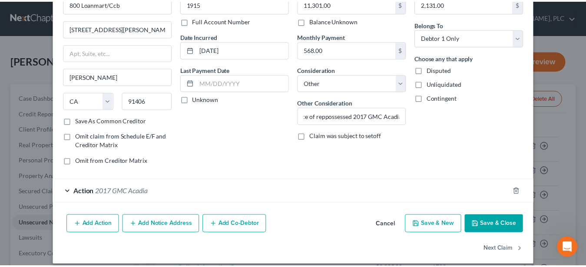
scroll to position [63, 0]
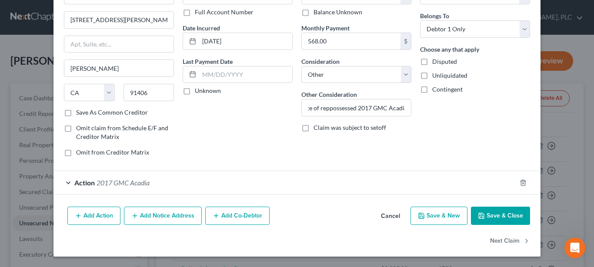
click at [497, 213] on button "Save & Close" at bounding box center [500, 216] width 59 height 18
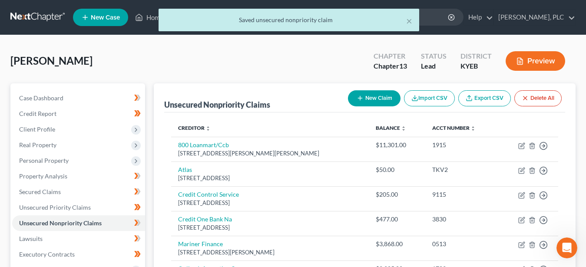
click at [524, 59] on button "Preview" at bounding box center [536, 61] width 60 height 20
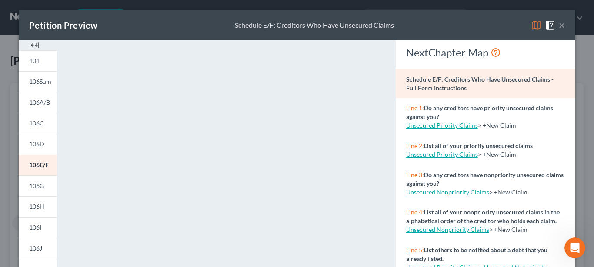
click at [558, 27] on button "×" at bounding box center [561, 25] width 6 height 10
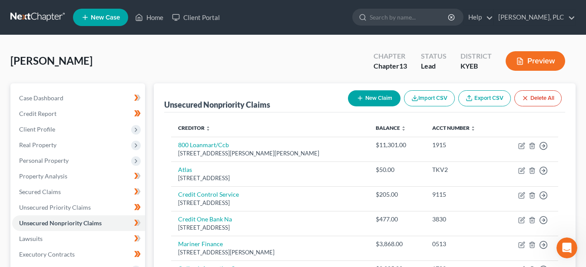
scroll to position [133, 0]
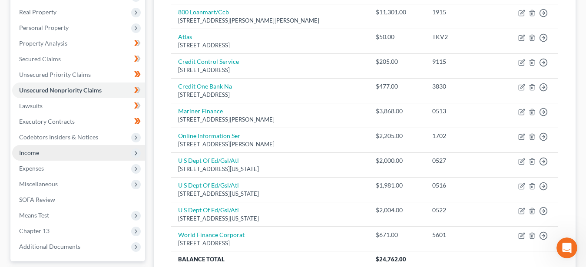
click at [32, 153] on span "Income" at bounding box center [29, 152] width 20 height 7
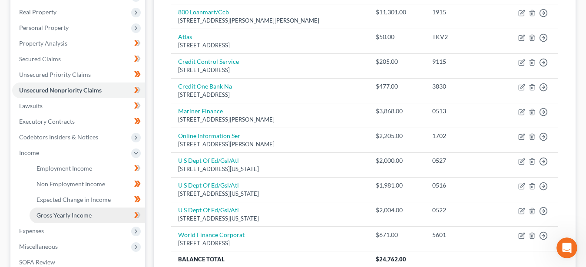
click at [72, 213] on span "Gross Yearly Income" at bounding box center [64, 215] width 55 height 7
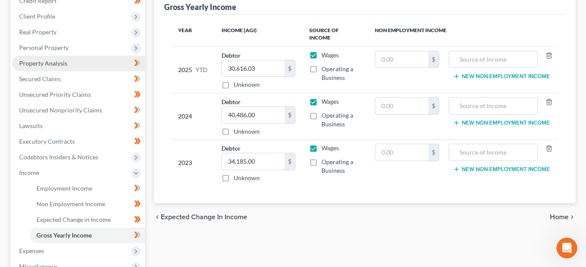
scroll to position [133, 0]
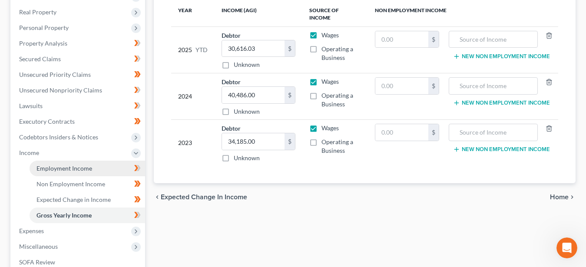
click at [73, 169] on span "Employment Income" at bounding box center [65, 168] width 56 height 7
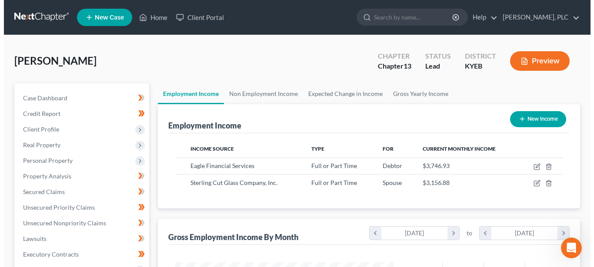
scroll to position [156, 236]
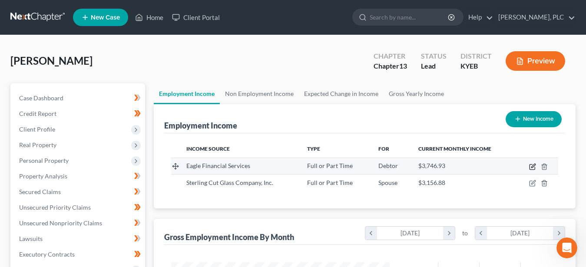
click at [532, 166] on icon "button" at bounding box center [532, 166] width 7 height 7
select select "0"
select select "18"
select select "2"
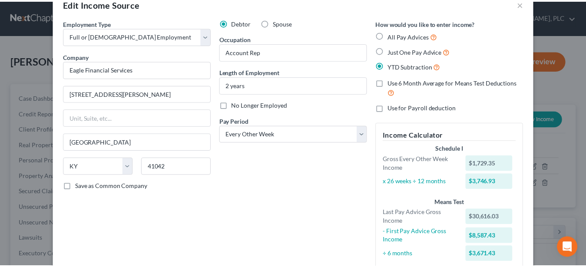
scroll to position [0, 0]
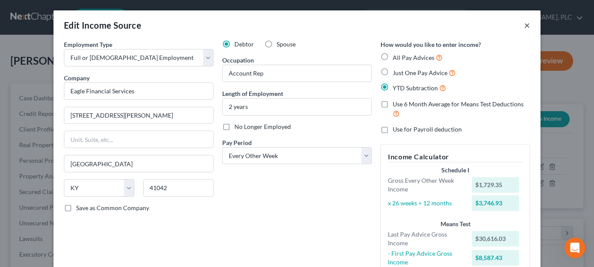
click at [524, 26] on button "×" at bounding box center [527, 25] width 6 height 10
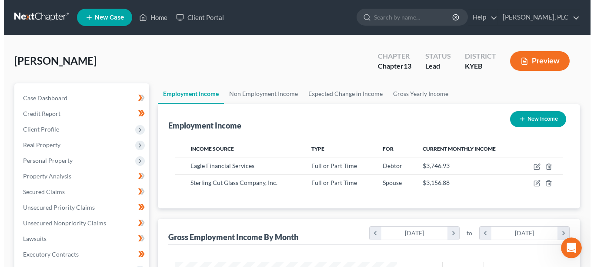
scroll to position [434434, 434353]
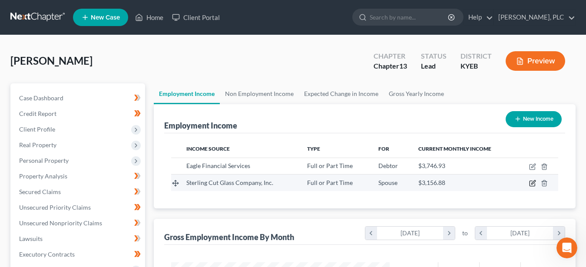
click at [535, 183] on icon "button" at bounding box center [532, 183] width 7 height 7
select select "0"
select select "18"
select select "2"
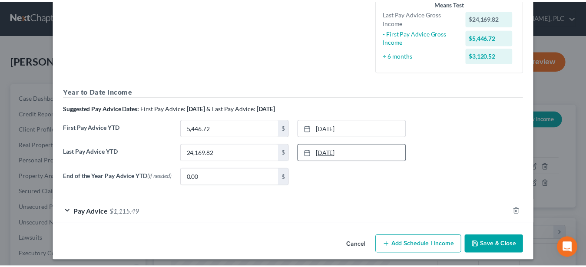
scroll to position [223, 0]
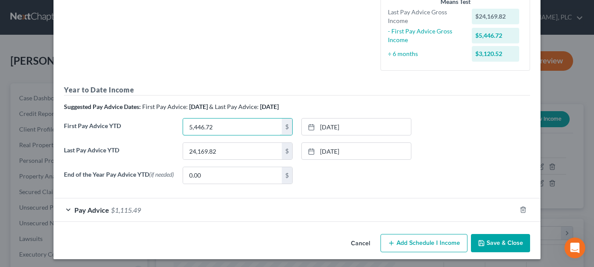
drag, startPoint x: 245, startPoint y: 127, endPoint x: 249, endPoint y: 112, distance: 16.1
click at [249, 129] on input "5,446.72" at bounding box center [232, 127] width 99 height 17
drag, startPoint x: 220, startPoint y: 149, endPoint x: 294, endPoint y: 168, distance: 76.3
click at [282, 159] on input "24,169.82" at bounding box center [232, 151] width 99 height 17
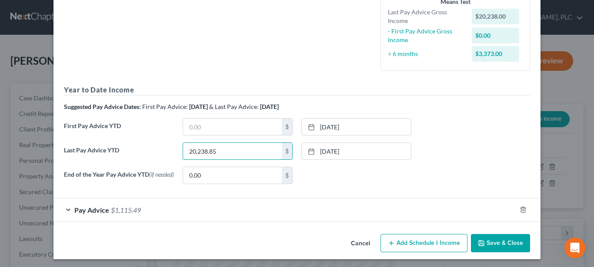
type input "20,238.85"
click at [330, 174] on div "None close Date Time chevron_left [DATE] chevron_right Su M Tu W Th F Sa 31 1 2…" at bounding box center [356, 175] width 119 height 17
click at [505, 247] on button "Save & Close" at bounding box center [500, 243] width 59 height 18
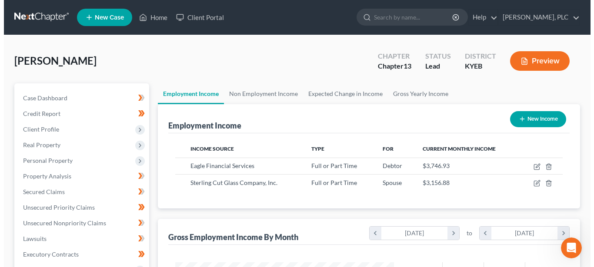
scroll to position [434434, 434353]
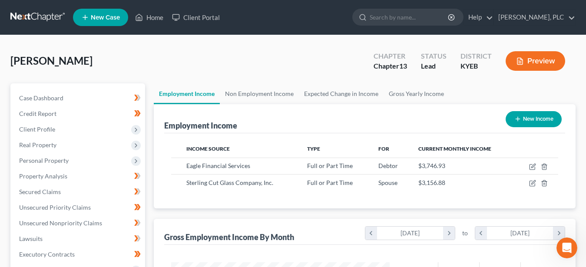
click at [547, 66] on button "Preview" at bounding box center [536, 61] width 60 height 20
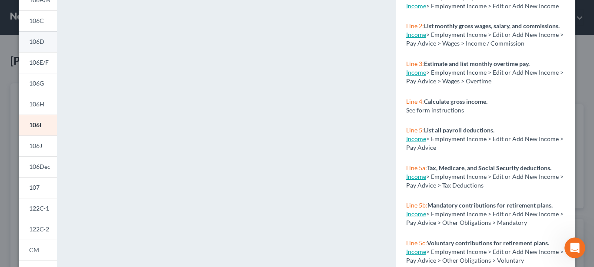
scroll to position [177, 0]
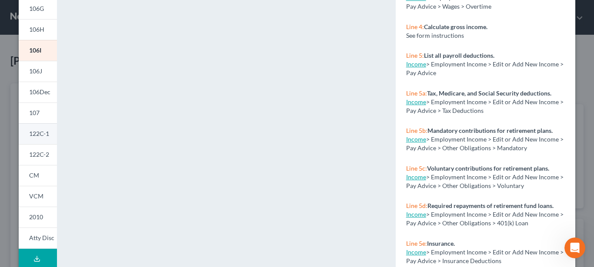
click at [41, 135] on span "122C-1" at bounding box center [39, 133] width 20 height 7
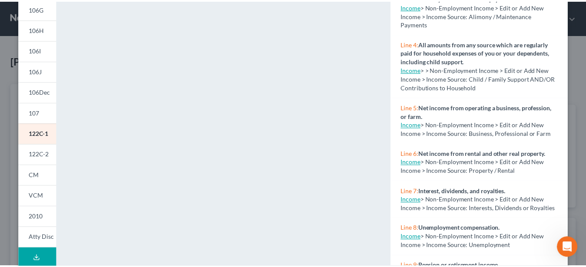
scroll to position [0, 0]
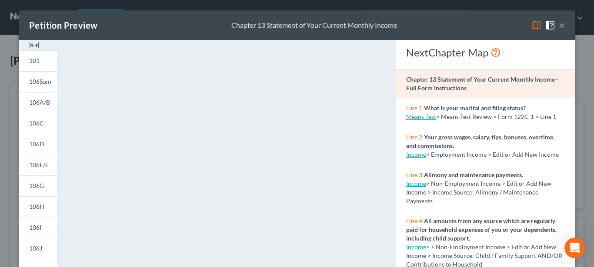
click at [558, 27] on button "×" at bounding box center [561, 25] width 6 height 10
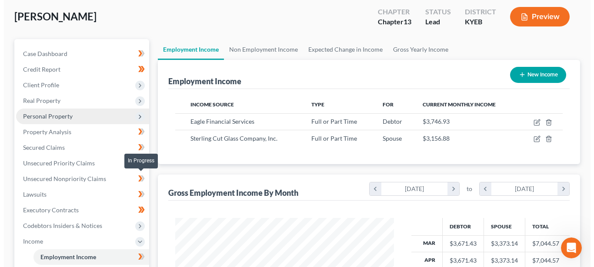
scroll to position [133, 0]
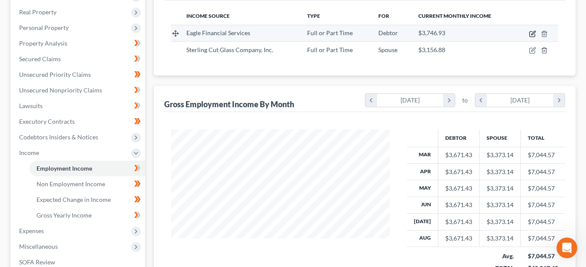
click at [534, 31] on icon "button" at bounding box center [532, 33] width 7 height 7
select select "0"
select select "18"
select select "2"
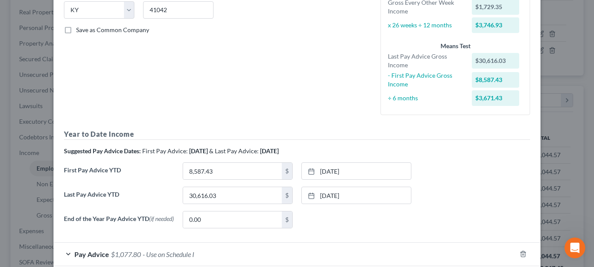
scroll to position [227, 0]
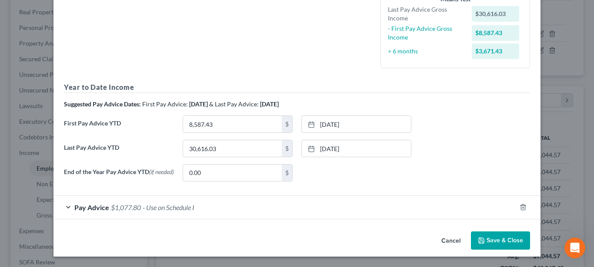
click at [101, 208] on span "Pay Advice" at bounding box center [91, 207] width 35 height 8
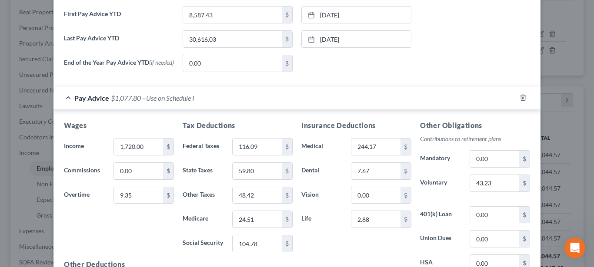
scroll to position [360, 0]
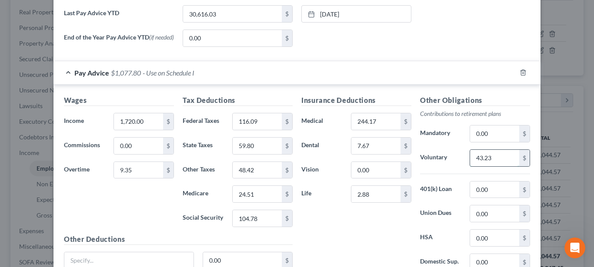
drag, startPoint x: 497, startPoint y: 161, endPoint x: 494, endPoint y: 158, distance: 4.9
click at [494, 158] on input "43.23" at bounding box center [494, 158] width 49 height 17
type input "69.17"
click at [353, 236] on div "Insurance Deductions Medical 244.17 $ Dental 7.67 $ Vision 0.00 $ Life 2.88 $" at bounding box center [356, 186] width 119 height 183
click at [380, 153] on input "7.67" at bounding box center [375, 146] width 49 height 17
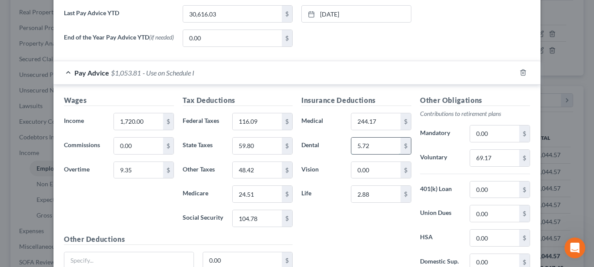
type input "5.72"
click at [379, 121] on input "244.17" at bounding box center [375, 121] width 49 height 17
type input "33.64"
click at [362, 220] on div "Insurance Deductions Medical 33.64 $ Dental 5.72 $ Vision 0.00 $ Life 2.88 $" at bounding box center [356, 186] width 119 height 183
click at [385, 199] on input "2.88" at bounding box center [375, 194] width 49 height 17
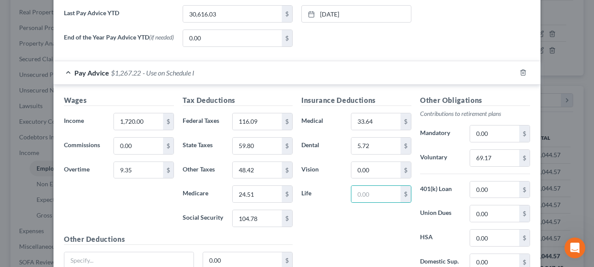
click at [365, 236] on div "Insurance Deductions Medical 33.64 $ Dental 5.72 $ Vision 0.00 $ Life $" at bounding box center [356, 186] width 119 height 183
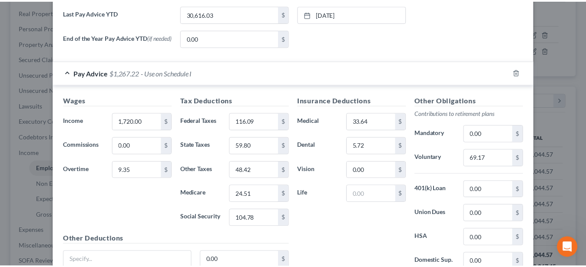
scroll to position [439, 0]
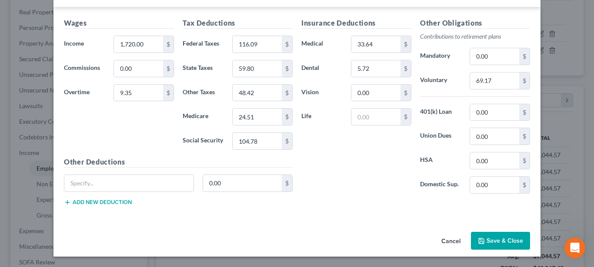
click at [516, 239] on button "Save & Close" at bounding box center [500, 241] width 59 height 18
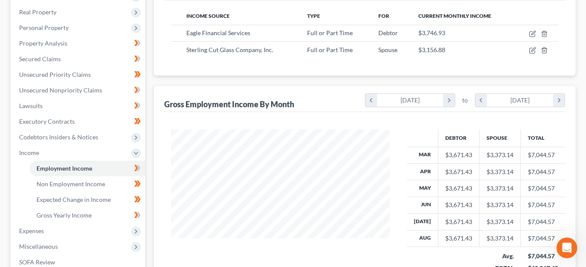
scroll to position [434434, 434353]
